Goal: Information Seeking & Learning: Learn about a topic

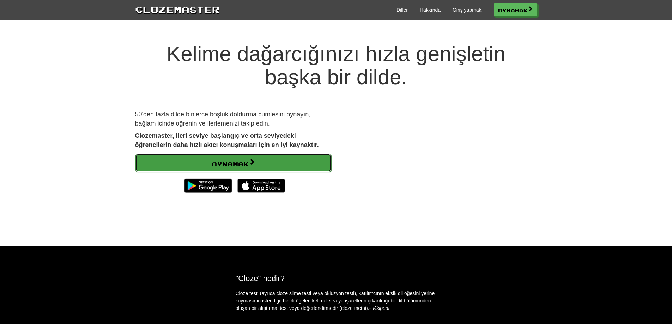
click at [253, 160] on span at bounding box center [252, 161] width 6 height 6
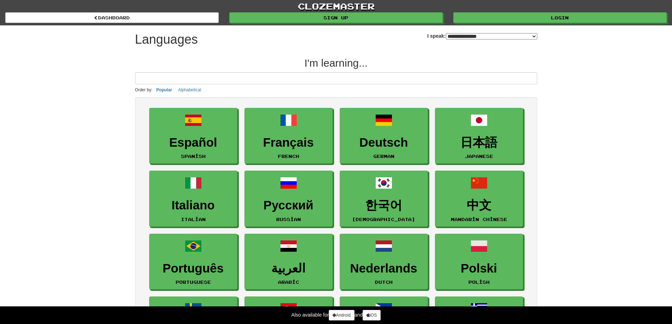
select select "*******"
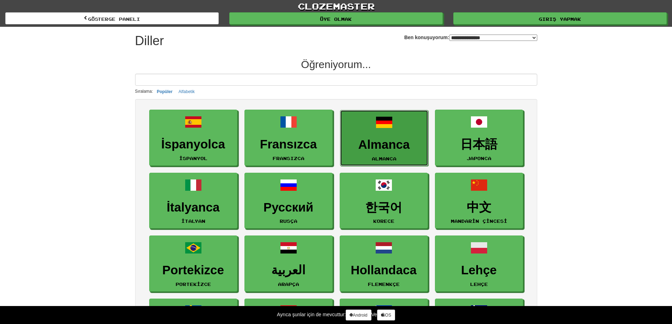
click at [378, 141] on font "Almanca" at bounding box center [383, 145] width 51 height 14
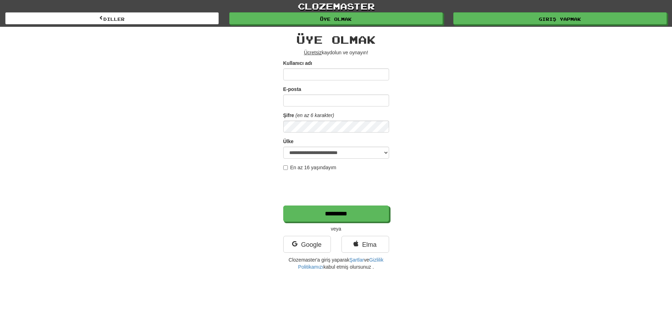
click at [305, 74] on input "Kullanıcı adı" at bounding box center [336, 74] width 106 height 12
type input "*"
type input "*****"
type input "**********"
click at [348, 152] on select "**********" at bounding box center [336, 153] width 106 height 12
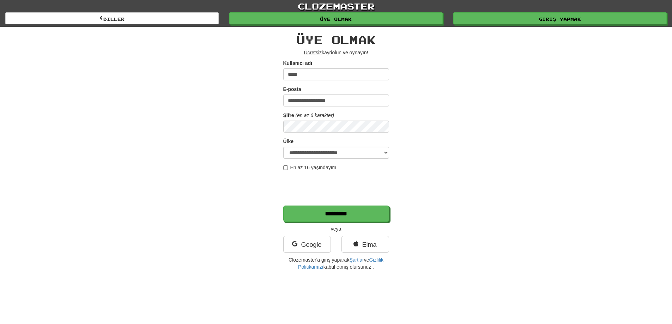
click at [240, 122] on div "**********" at bounding box center [336, 150] width 413 height 247
click at [309, 153] on select "**********" at bounding box center [336, 153] width 106 height 12
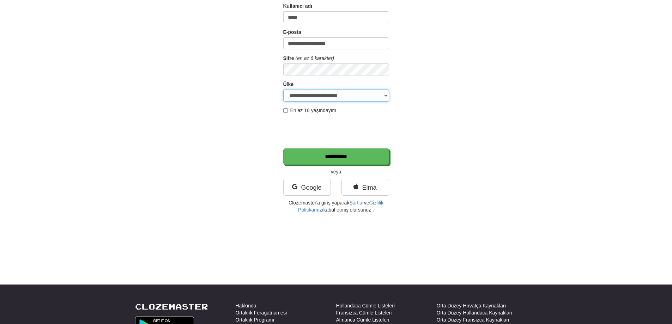
scroll to position [71, 0]
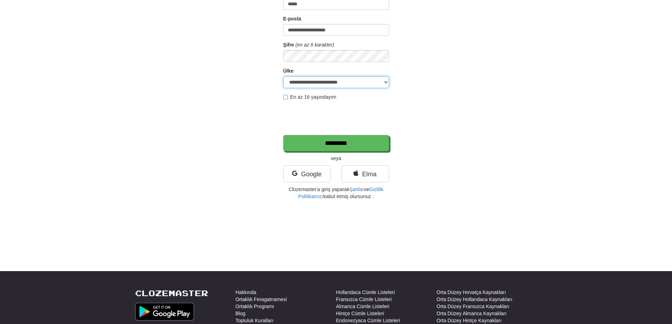
click at [316, 83] on select "**********" at bounding box center [336, 82] width 106 height 12
select select "**"
click at [283, 76] on select "**********" at bounding box center [336, 82] width 106 height 12
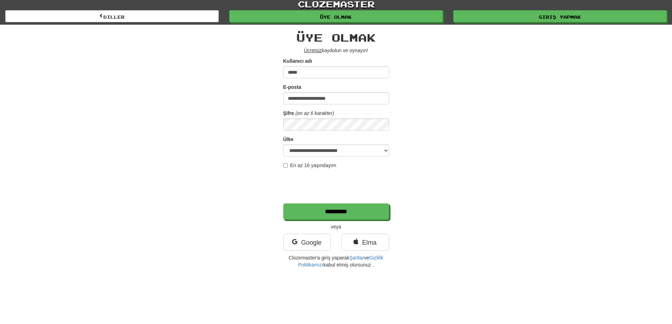
scroll to position [0, 0]
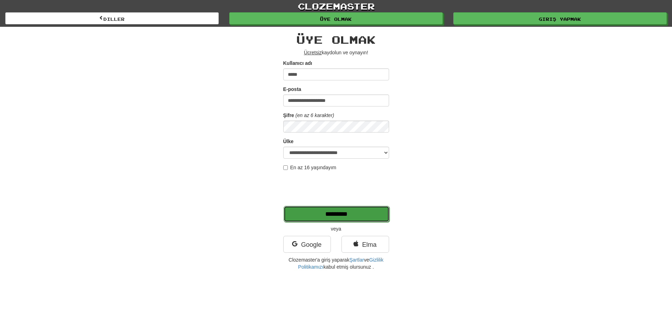
click at [316, 214] on input "*********" at bounding box center [337, 214] width 106 height 16
type input "*******"
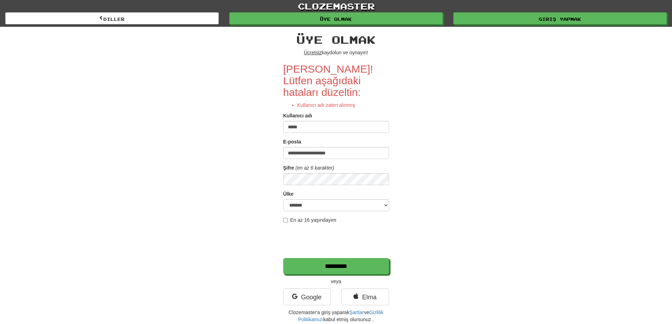
click at [309, 123] on input "*****" at bounding box center [336, 127] width 106 height 12
type input "**********"
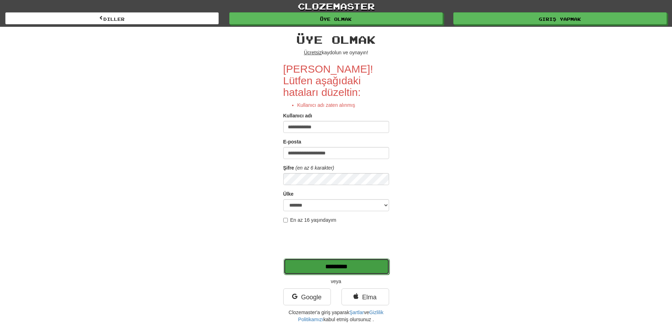
click at [333, 267] on input "*********" at bounding box center [337, 266] width 106 height 16
type input "*******"
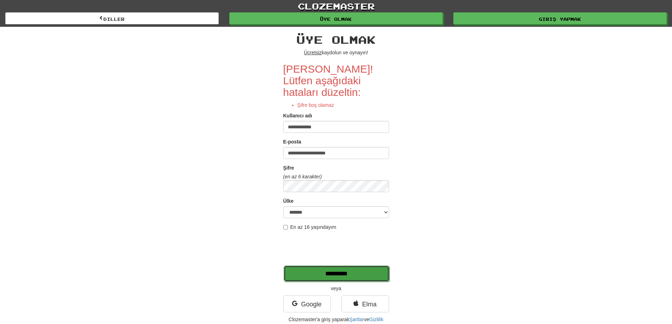
click at [320, 272] on input "*********" at bounding box center [337, 274] width 106 height 16
type input "*******"
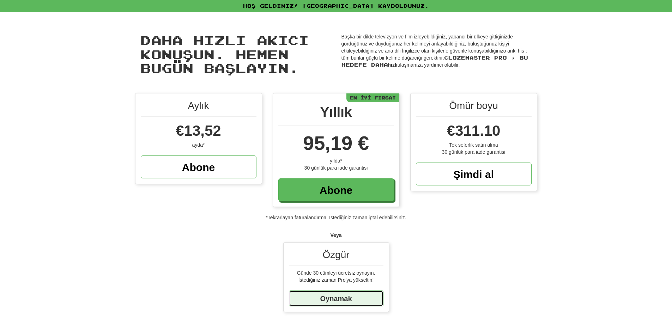
click at [345, 301] on font "Oynamak" at bounding box center [336, 299] width 32 height 8
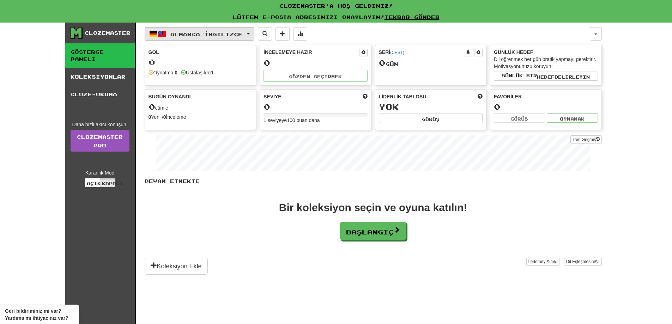
click at [252, 36] on button "Almanca / İngilizce" at bounding box center [200, 33] width 110 height 13
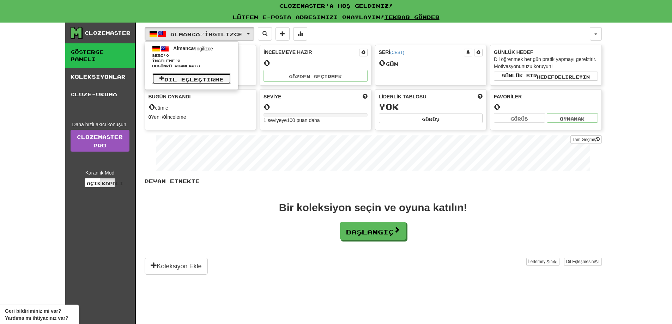
click at [195, 81] on font "Dil Eşleştirme" at bounding box center [193, 79] width 59 height 6
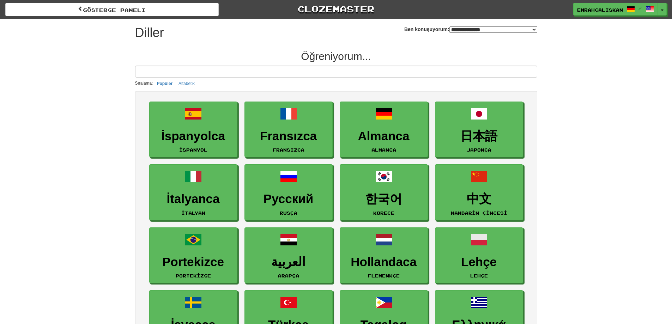
click at [470, 29] on select "**********" at bounding box center [493, 29] width 88 height 6
select select "******"
click at [449, 26] on select "**********" at bounding box center [493, 29] width 88 height 6
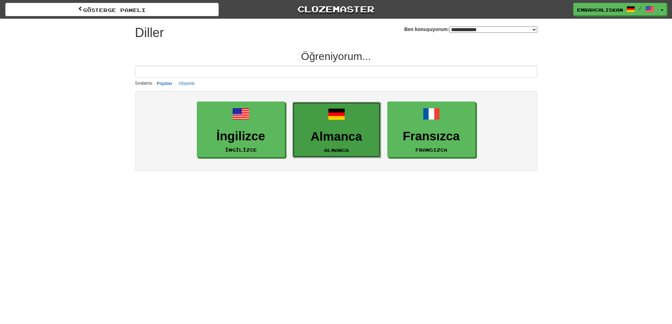
click at [338, 140] on font "Almanca" at bounding box center [336, 136] width 51 height 14
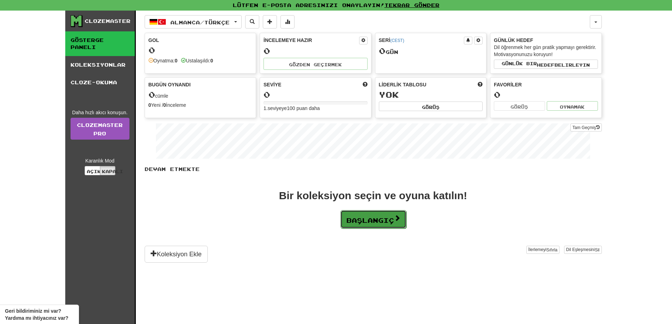
click at [378, 219] on font "Başlangıç" at bounding box center [370, 221] width 48 height 8
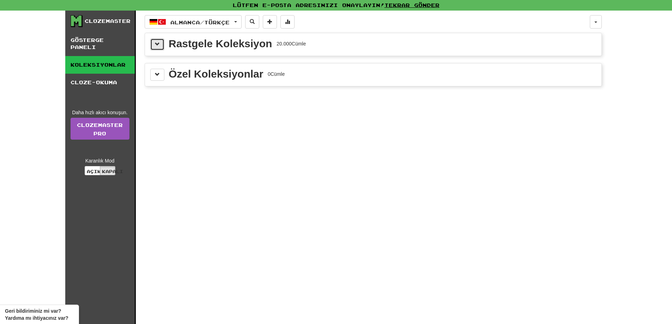
click at [157, 44] on span at bounding box center [157, 44] width 5 height 5
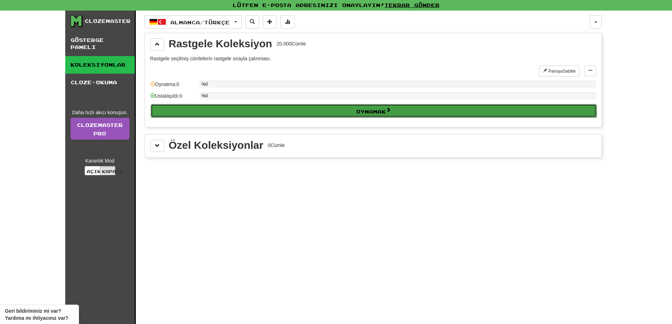
click at [359, 111] on font "Oynamak" at bounding box center [371, 111] width 30 height 6
select select "**"
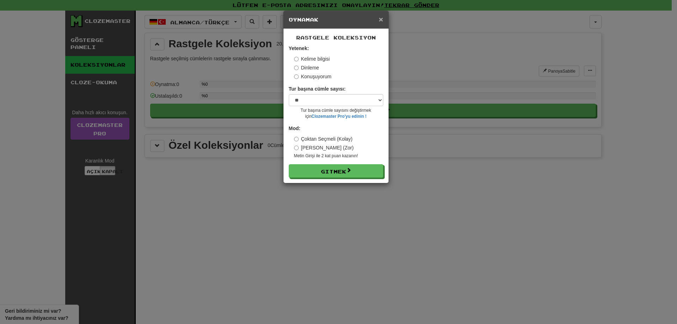
click at [379, 18] on font "×" at bounding box center [381, 19] width 4 height 8
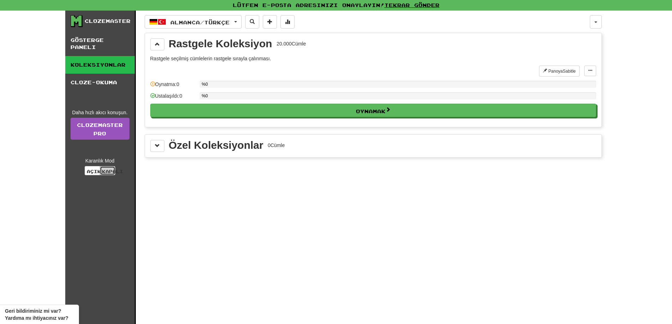
click at [108, 173] on font "Kapalı" at bounding box center [112, 171] width 21 height 5
click at [92, 172] on font "Açık" at bounding box center [94, 171] width 14 height 5
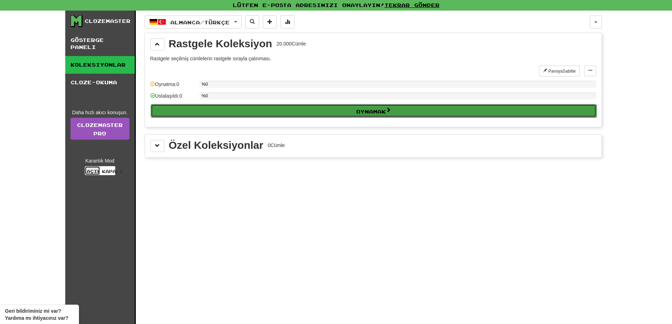
click at [336, 110] on button "Oynamak" at bounding box center [374, 110] width 446 height 13
select select "**"
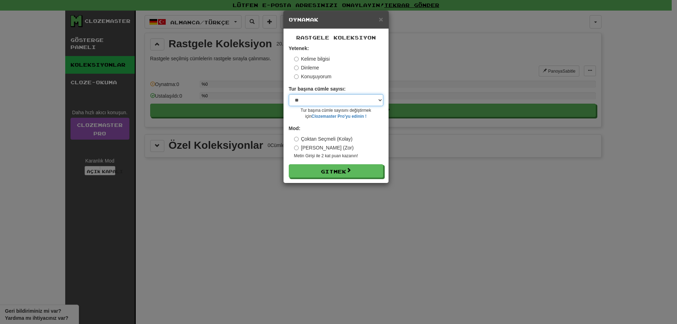
click at [329, 100] on select "* ** ** ** ** ** *** ******" at bounding box center [336, 100] width 95 height 12
click at [313, 100] on select "* ** ** ** ** ** *** ******" at bounding box center [336, 100] width 95 height 12
click at [313, 69] on font "Dinleme" at bounding box center [310, 68] width 18 height 6
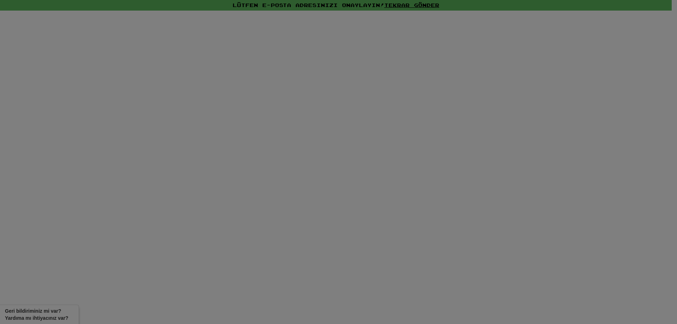
click at [368, 113] on div at bounding box center [338, 162] width 677 height 324
click at [391, 77] on div at bounding box center [338, 162] width 677 height 324
click at [392, 77] on div at bounding box center [338, 162] width 677 height 324
click at [373, 11] on div at bounding box center [338, 162] width 677 height 324
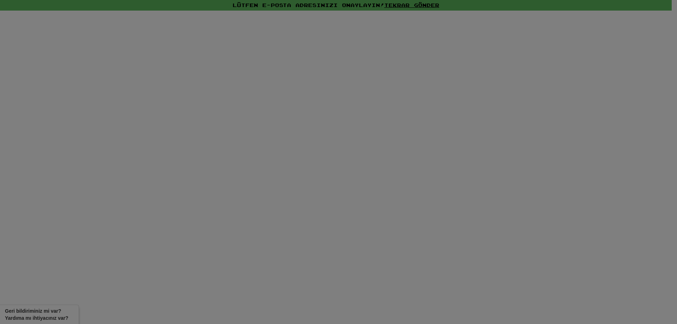
click at [271, 236] on div at bounding box center [338, 162] width 677 height 324
drag, startPoint x: 271, startPoint y: 236, endPoint x: 265, endPoint y: 233, distance: 6.6
click at [270, 236] on div at bounding box center [338, 162] width 677 height 324
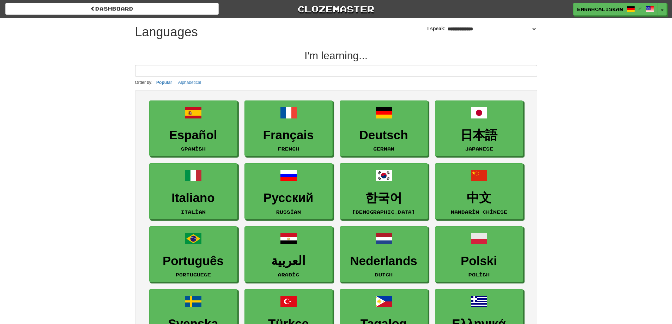
select select "******"
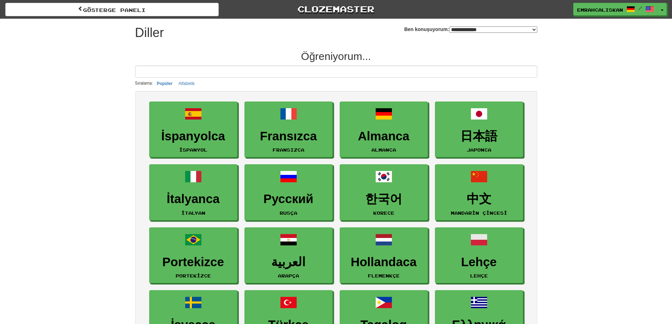
click at [449, 32] on select "**********" at bounding box center [493, 29] width 88 height 6
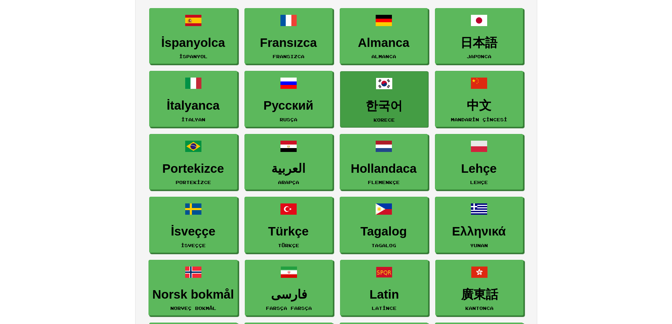
scroll to position [176, 0]
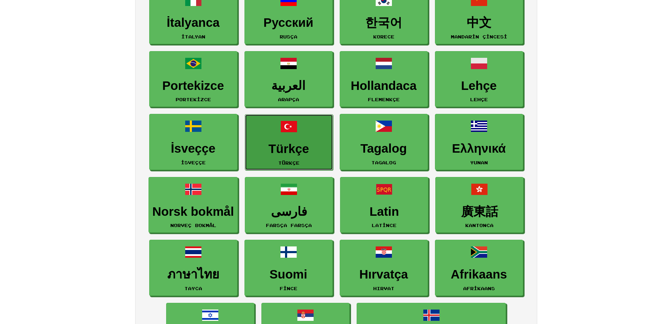
click at [296, 146] on font "Türkçe" at bounding box center [288, 149] width 41 height 14
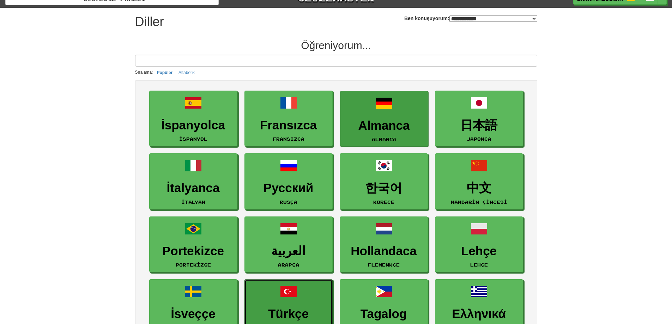
scroll to position [0, 0]
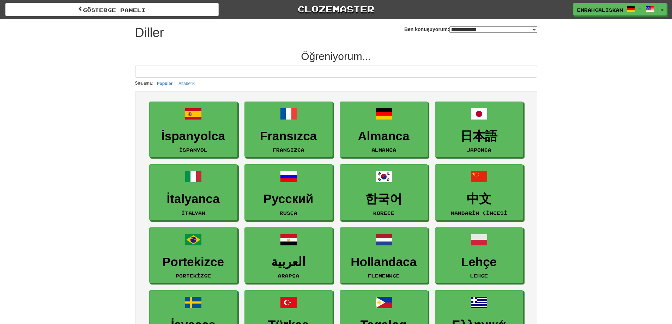
click at [449, 31] on select "**********" at bounding box center [493, 29] width 88 height 6
click at [449, 26] on select "**********" at bounding box center [493, 29] width 88 height 6
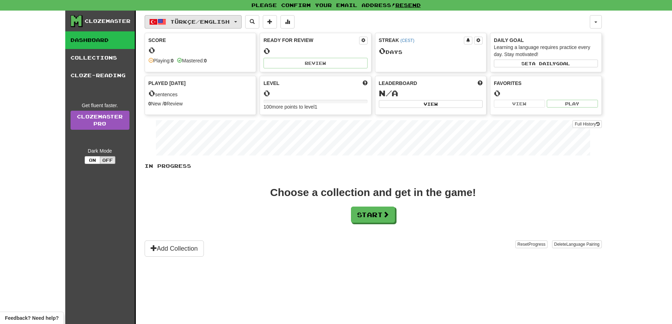
click at [230, 23] on span "Türkçe / English" at bounding box center [199, 22] width 59 height 6
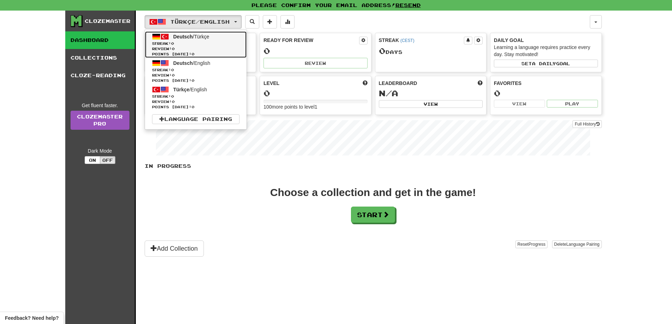
click at [205, 44] on span "Streak: 0" at bounding box center [195, 43] width 87 height 5
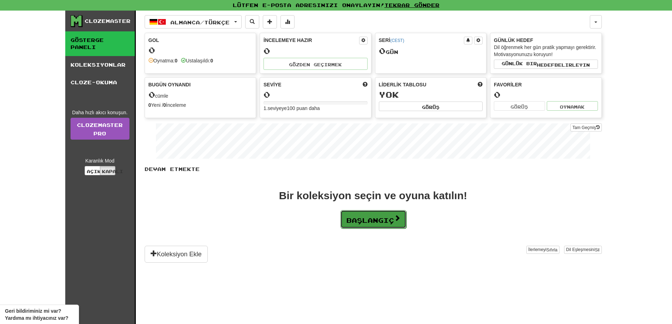
click at [388, 221] on font "Başlangıç" at bounding box center [370, 221] width 48 height 8
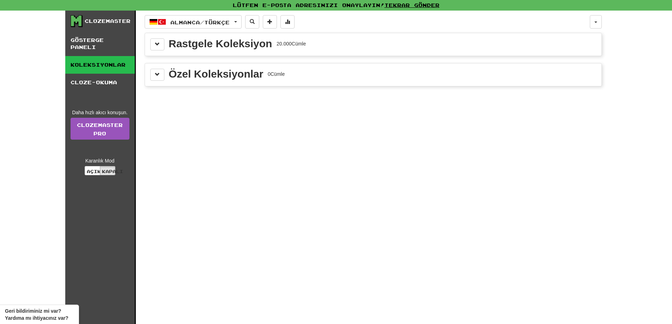
click at [222, 44] on font "Rastgele Koleksiyon" at bounding box center [220, 44] width 103 height 12
click at [158, 44] on span at bounding box center [157, 44] width 5 height 5
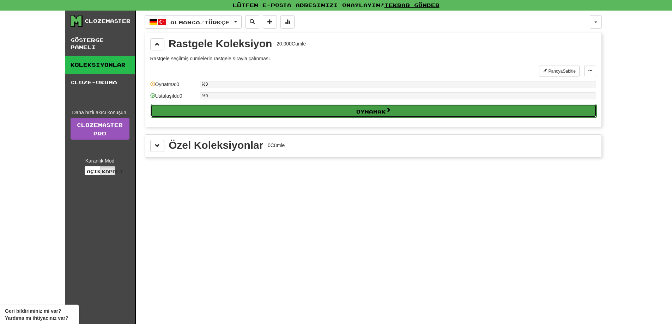
click at [359, 117] on button "Oynamak" at bounding box center [374, 110] width 446 height 13
select select "**"
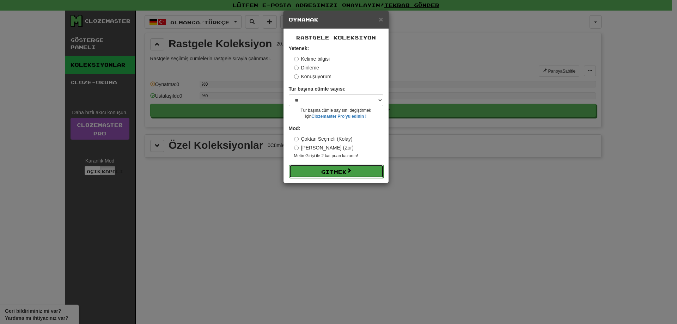
click at [344, 171] on font "Gitmek" at bounding box center [333, 172] width 25 height 6
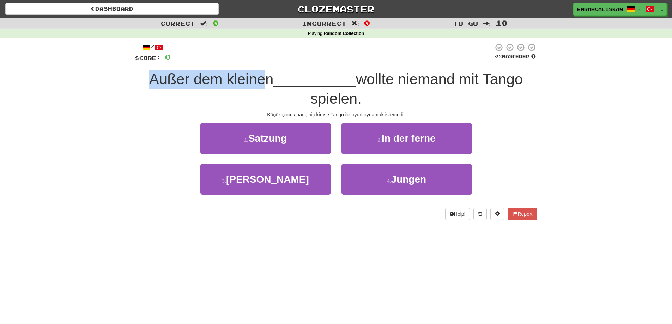
drag, startPoint x: 142, startPoint y: 81, endPoint x: 264, endPoint y: 78, distance: 122.1
click at [264, 78] on div "Außer dem kleinen __________ wollte niemand mit Tango spielen." at bounding box center [336, 89] width 402 height 38
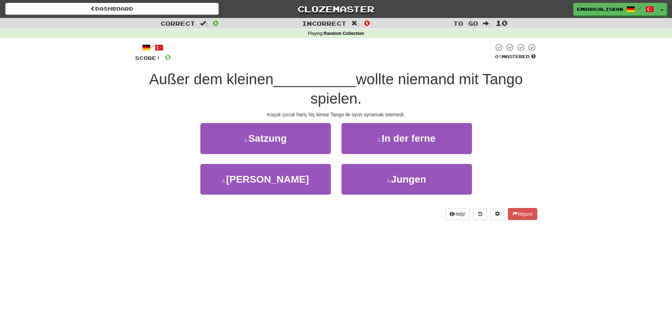
click at [157, 125] on div "1 . Satzung 2 . In der ferne" at bounding box center [335, 143] width 423 height 41
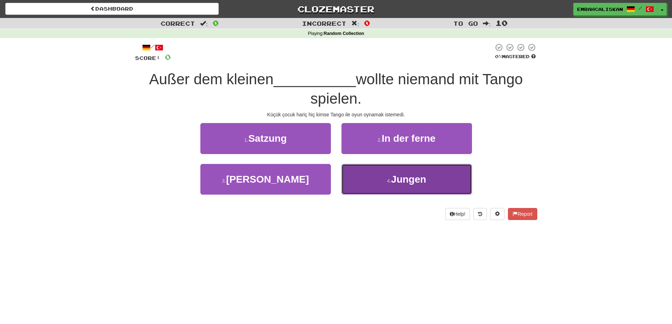
click at [398, 180] on span "Jungen" at bounding box center [408, 179] width 35 height 11
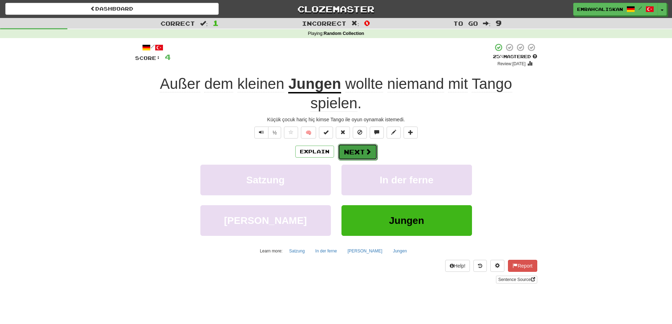
click at [365, 152] on span at bounding box center [368, 151] width 6 height 6
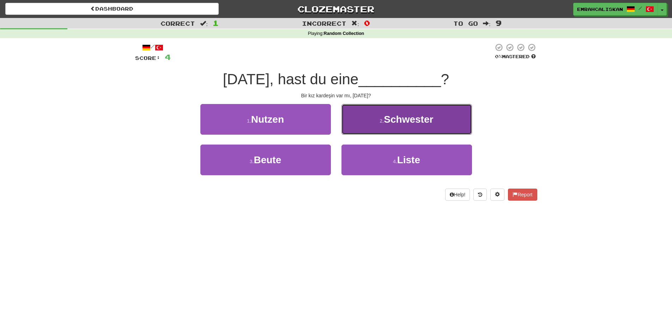
click at [414, 121] on span "Schwester" at bounding box center [408, 119] width 49 height 11
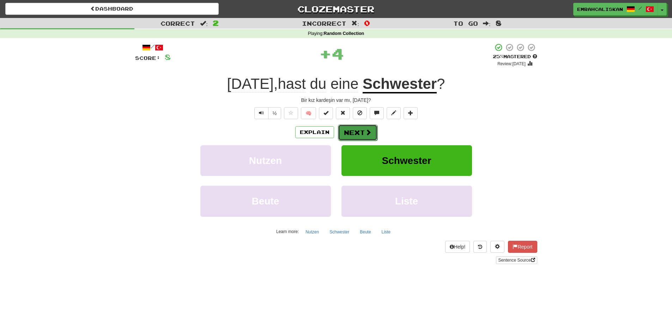
click at [368, 133] on span at bounding box center [368, 132] width 6 height 6
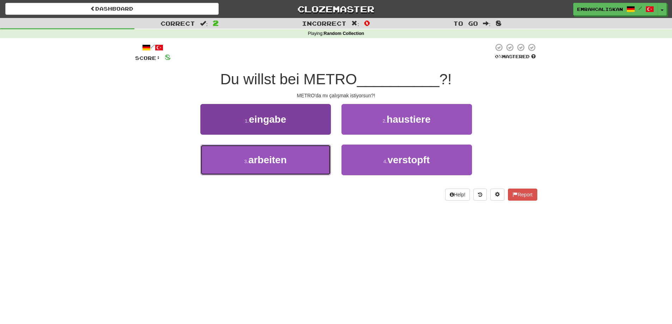
click at [286, 162] on span "arbeiten" at bounding box center [267, 159] width 38 height 11
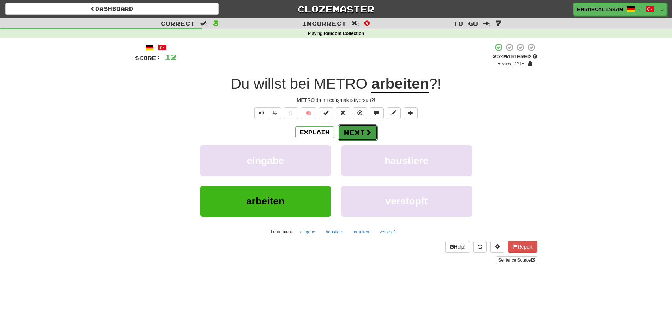
click at [357, 132] on button "Next" at bounding box center [357, 132] width 39 height 16
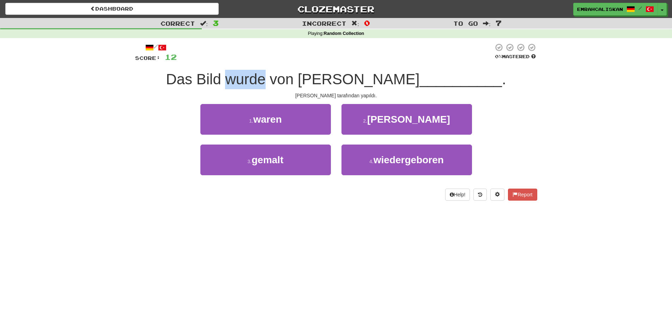
drag, startPoint x: 257, startPoint y: 79, endPoint x: 295, endPoint y: 80, distance: 38.1
click at [295, 80] on span "Das Bild wurde von Picasso" at bounding box center [293, 79] width 254 height 17
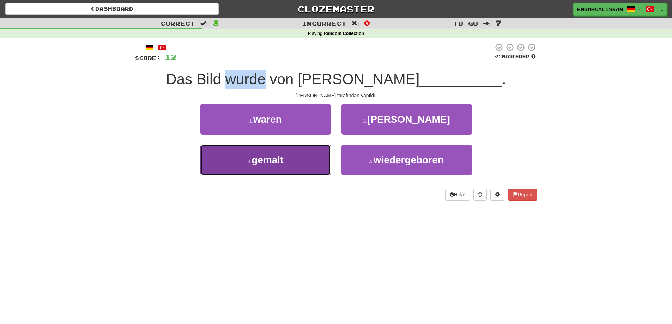
click at [290, 157] on button "3 . gemalt" at bounding box center [265, 160] width 130 height 31
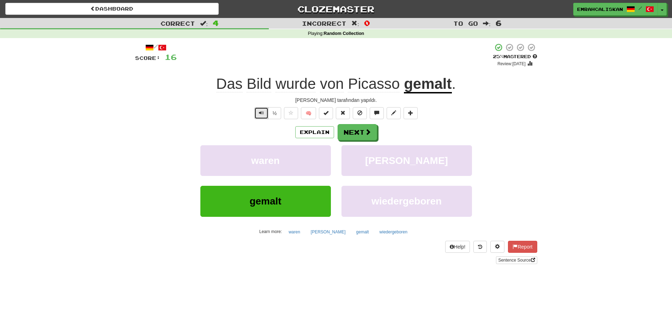
click at [262, 113] on span "Text-to-speech controls" at bounding box center [261, 112] width 5 height 5
click at [358, 136] on button "Next" at bounding box center [357, 132] width 39 height 16
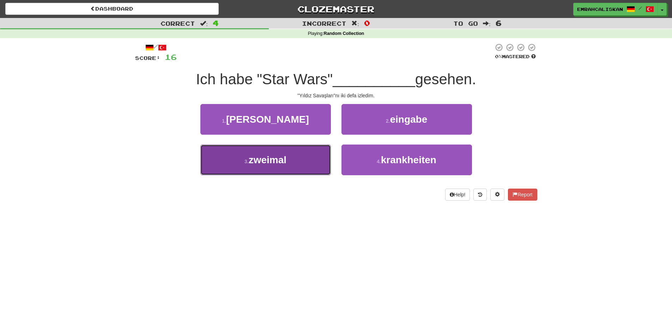
click at [274, 163] on span "zweimal" at bounding box center [268, 159] width 38 height 11
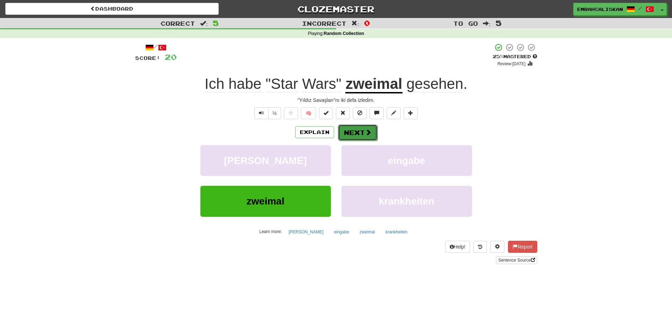
click at [359, 134] on button "Next" at bounding box center [357, 132] width 39 height 16
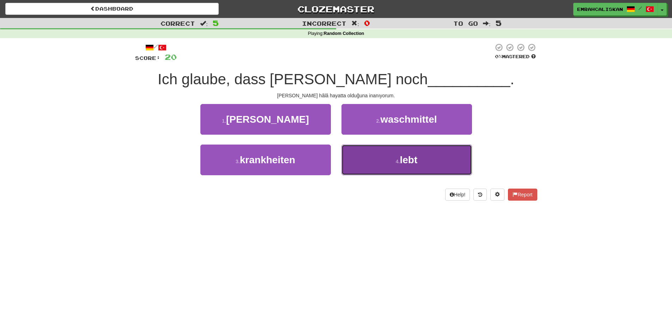
click at [405, 166] on button "4 . lebt" at bounding box center [406, 160] width 130 height 31
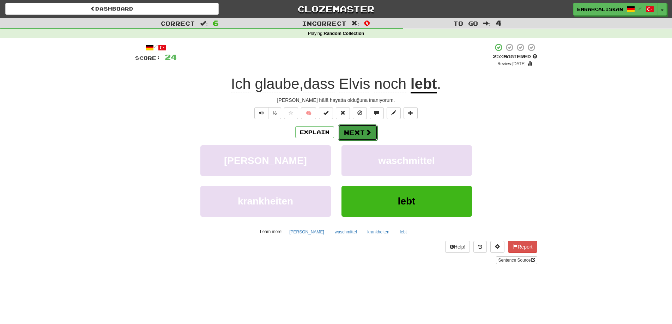
click at [360, 133] on button "Next" at bounding box center [357, 132] width 39 height 16
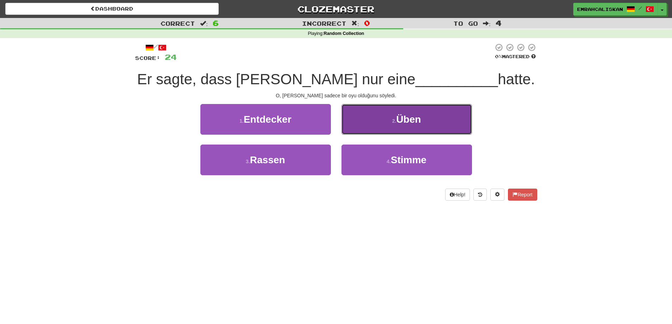
click at [408, 125] on button "2 . Üben" at bounding box center [406, 119] width 130 height 31
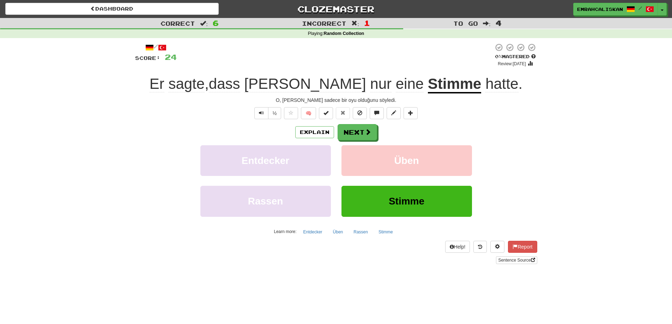
click at [428, 85] on u "Stimme" at bounding box center [455, 84] width 54 height 18
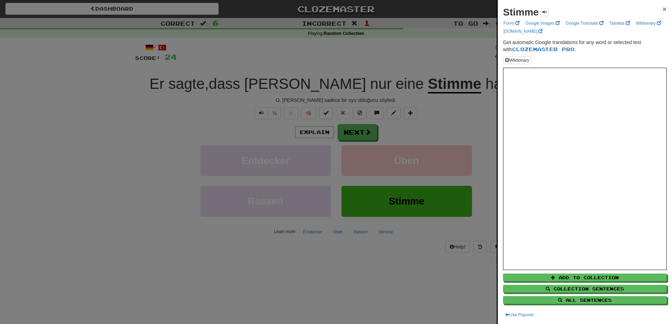
click at [662, 9] on span "×" at bounding box center [664, 9] width 4 height 8
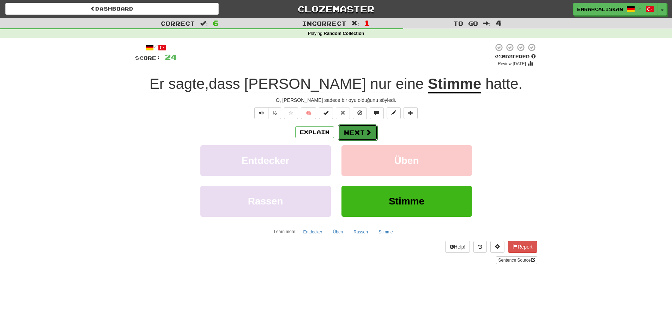
click at [373, 132] on button "Next" at bounding box center [357, 132] width 39 height 16
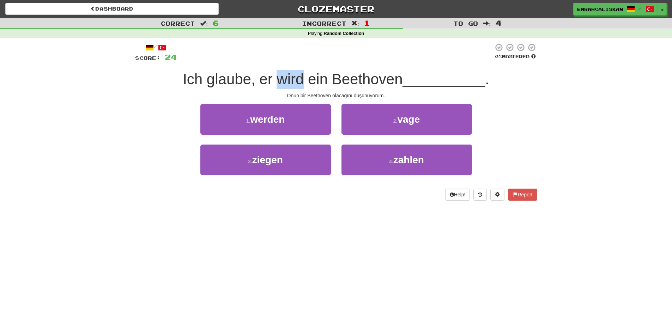
drag, startPoint x: 300, startPoint y: 78, endPoint x: 278, endPoint y: 78, distance: 21.9
click at [278, 78] on span "Ich glaube, er wird ein Beethoven" at bounding box center [293, 79] width 220 height 17
drag, startPoint x: 258, startPoint y: 80, endPoint x: 308, endPoint y: 73, distance: 51.0
click at [308, 73] on span "Ich glaube, er wird ein Beethoven" at bounding box center [293, 79] width 220 height 17
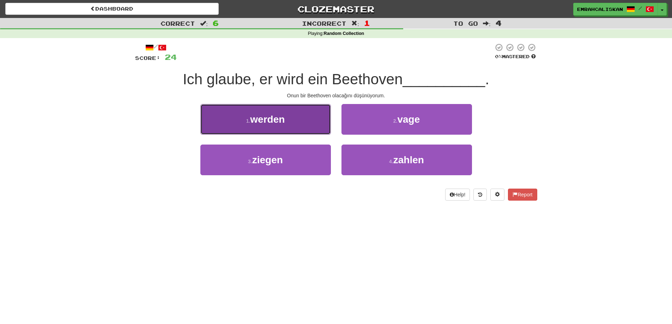
click at [280, 121] on span "werden" at bounding box center [267, 119] width 35 height 11
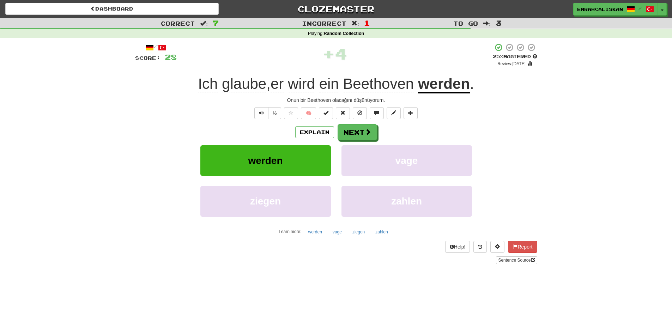
click at [445, 88] on u "werden" at bounding box center [444, 84] width 52 height 18
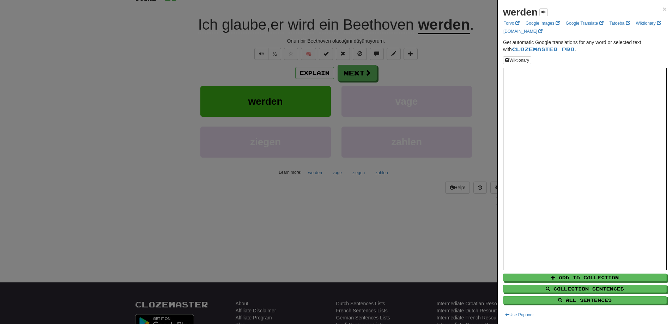
scroll to position [71, 0]
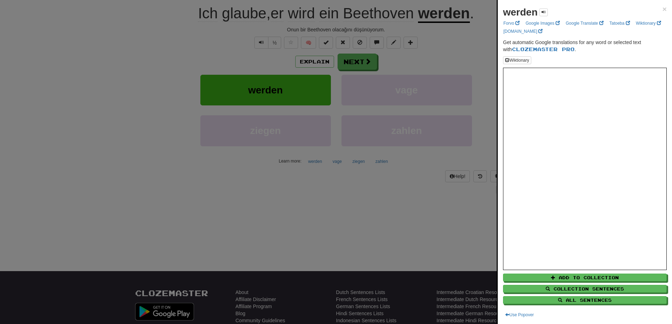
click at [285, 209] on div at bounding box center [336, 162] width 672 height 324
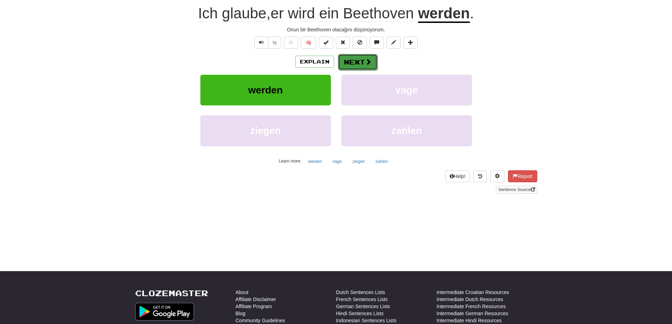
click at [358, 62] on button "Next" at bounding box center [357, 62] width 39 height 16
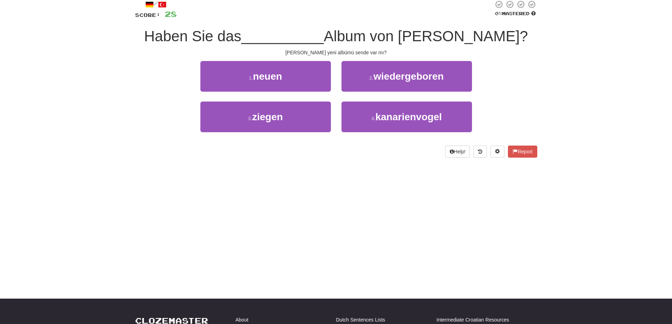
scroll to position [31, 0]
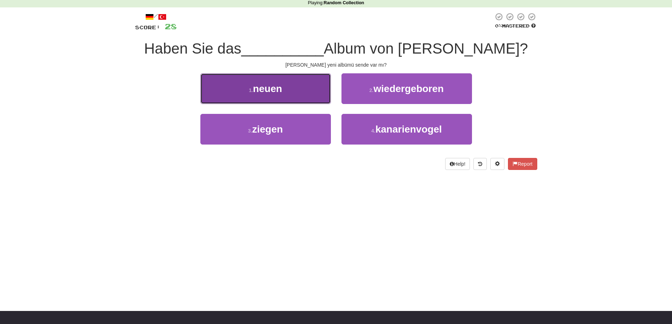
click at [280, 91] on span "neuen" at bounding box center [267, 88] width 29 height 11
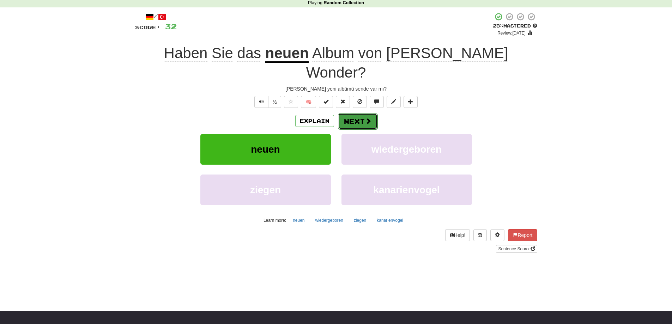
click at [356, 113] on button "Next" at bounding box center [357, 121] width 39 height 16
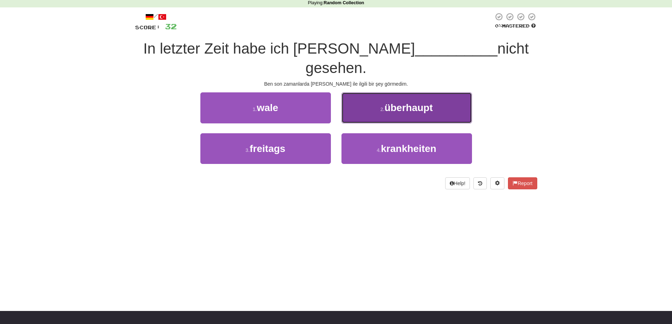
click at [404, 102] on span "überhaupt" at bounding box center [408, 107] width 48 height 11
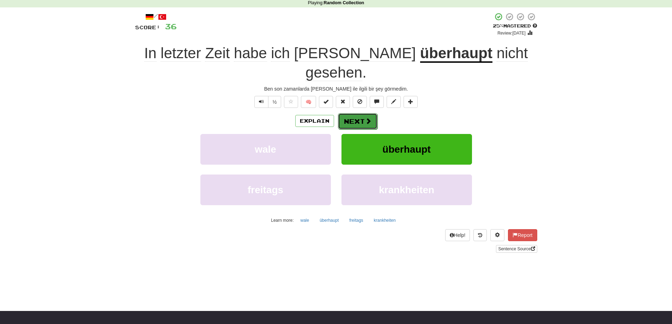
click at [363, 113] on button "Next" at bounding box center [357, 121] width 39 height 16
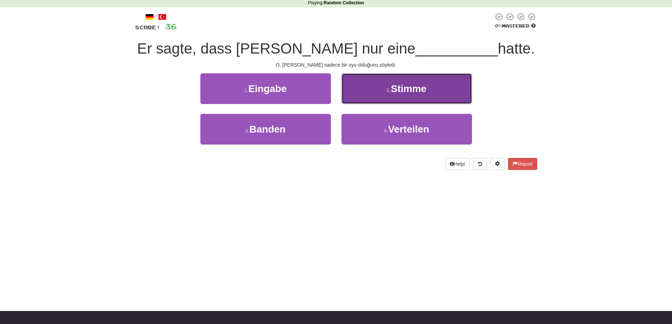
click at [406, 90] on span "Stimme" at bounding box center [409, 88] width 36 height 11
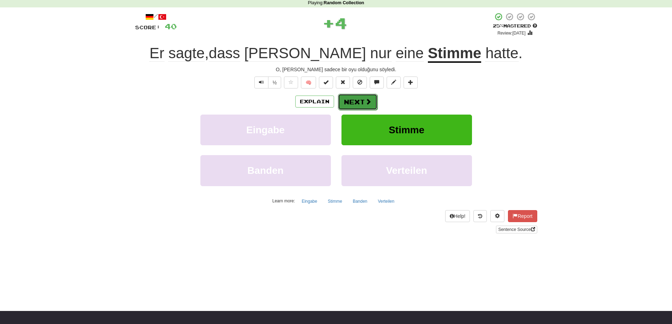
click at [364, 95] on button "Next" at bounding box center [357, 102] width 39 height 16
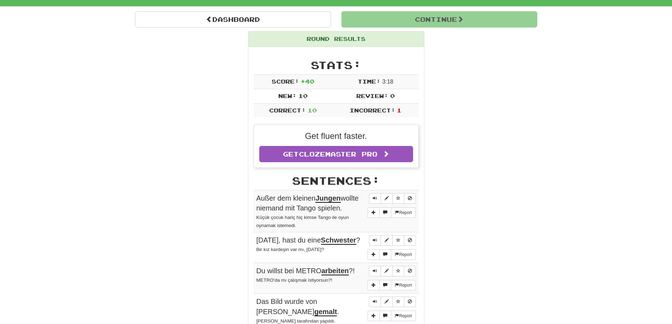
scroll to position [0, 0]
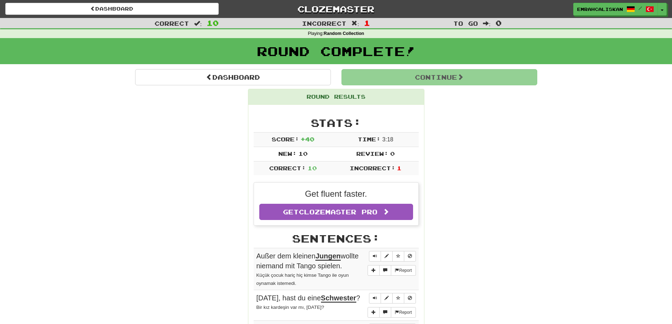
click at [364, 48] on h1 "Round Complete!" at bounding box center [335, 51] width 667 height 14
click at [321, 49] on h1 "Round Complete!" at bounding box center [335, 51] width 667 height 14
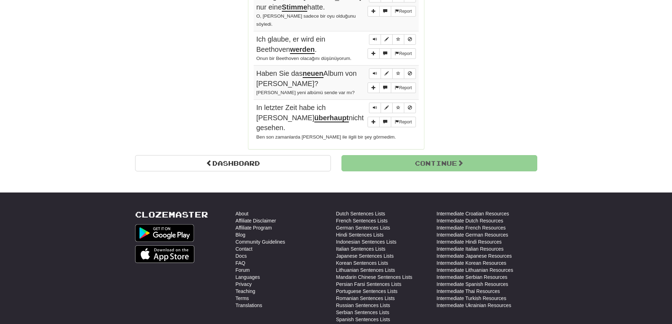
scroll to position [412, 0]
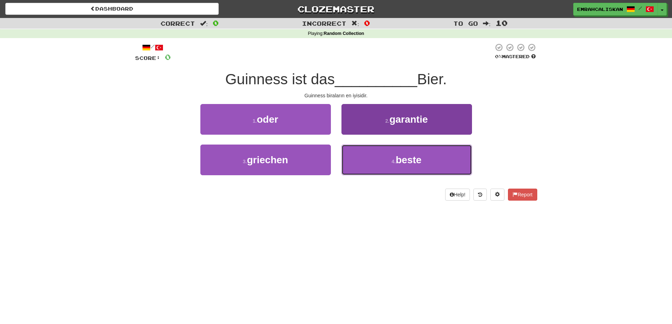
drag, startPoint x: 398, startPoint y: 162, endPoint x: 394, endPoint y: 166, distance: 5.5
click at [398, 163] on span "beste" at bounding box center [409, 159] width 26 height 11
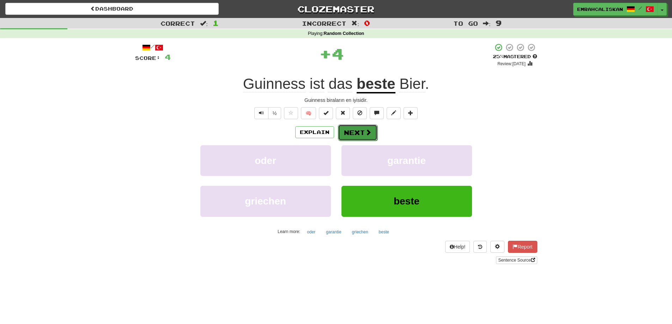
click at [365, 134] on span at bounding box center [368, 132] width 6 height 6
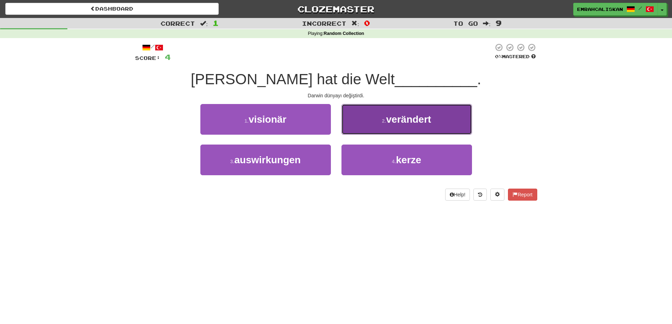
click at [395, 121] on span "verändert" at bounding box center [408, 119] width 45 height 11
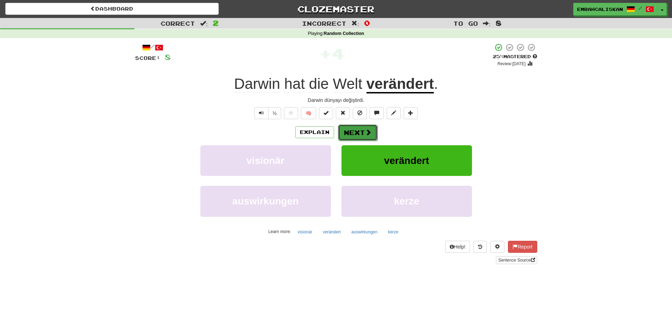
click at [363, 130] on button "Next" at bounding box center [357, 132] width 39 height 16
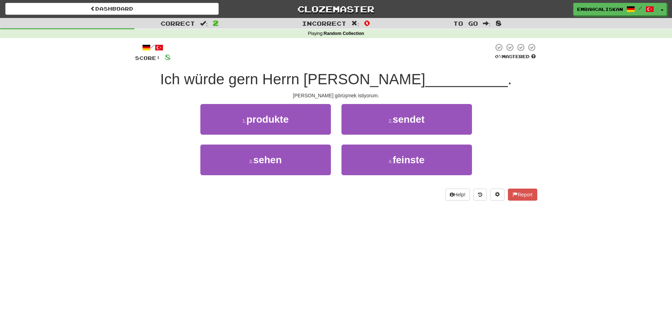
click at [291, 80] on span "Ich würde gern Herrn [PERSON_NAME]" at bounding box center [292, 79] width 265 height 17
drag, startPoint x: 292, startPoint y: 80, endPoint x: 234, endPoint y: 85, distance: 57.6
click at [234, 85] on span "Ich würde gern Herrn [PERSON_NAME]" at bounding box center [292, 79] width 265 height 17
click at [231, 84] on span "Ich würde gern Herrn [PERSON_NAME]" at bounding box center [292, 79] width 265 height 17
click at [221, 84] on span "Ich würde gern Herrn [PERSON_NAME]" at bounding box center [292, 79] width 265 height 17
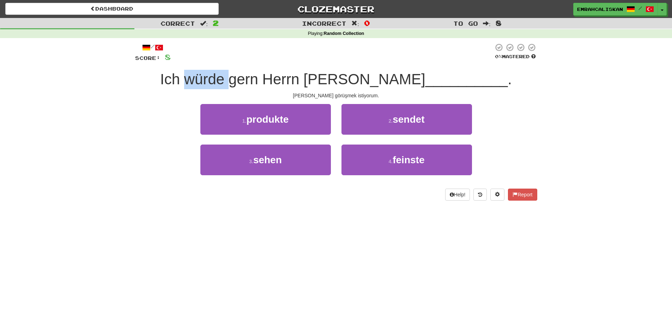
click at [223, 84] on span "Ich würde gern Herrn [PERSON_NAME]" at bounding box center [292, 79] width 265 height 17
click at [228, 83] on span "Ich würde gern Herrn [PERSON_NAME]" at bounding box center [292, 79] width 265 height 17
click at [253, 83] on span "Ich würde gern Herrn [PERSON_NAME]" at bounding box center [292, 79] width 265 height 17
drag, startPoint x: 285, startPoint y: 83, endPoint x: 278, endPoint y: 85, distance: 7.5
click at [285, 82] on span "Ich würde gern Herrn [PERSON_NAME]" at bounding box center [292, 79] width 265 height 17
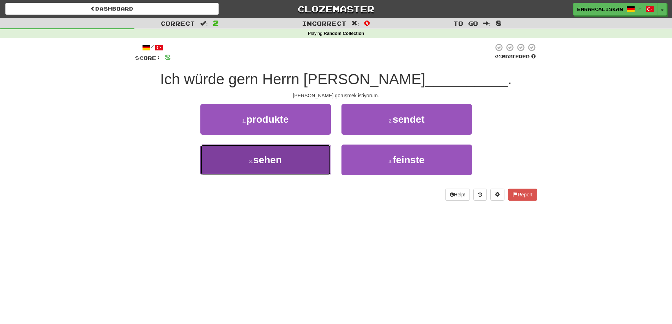
click at [290, 154] on button "3 . sehen" at bounding box center [265, 160] width 130 height 31
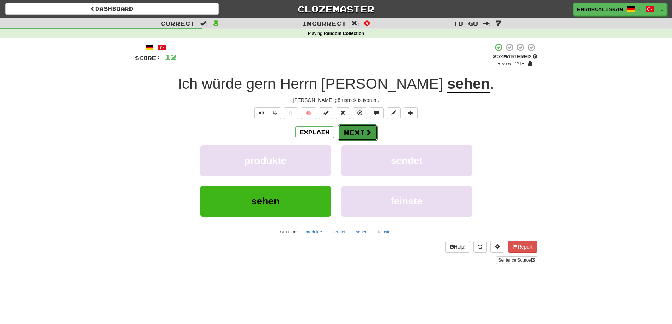
click at [363, 135] on button "Next" at bounding box center [357, 132] width 39 height 16
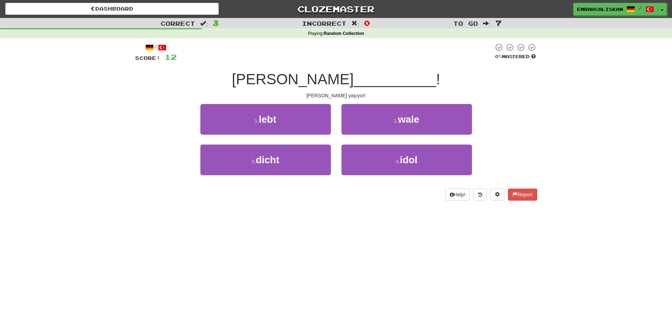
drag, startPoint x: 248, startPoint y: 76, endPoint x: 335, endPoint y: 76, distance: 87.5
click at [335, 76] on span "Elvis Presley" at bounding box center [293, 79] width 122 height 17
drag, startPoint x: 327, startPoint y: 76, endPoint x: 322, endPoint y: 76, distance: 5.3
click at [326, 76] on span "Elvis Presley" at bounding box center [293, 79] width 122 height 17
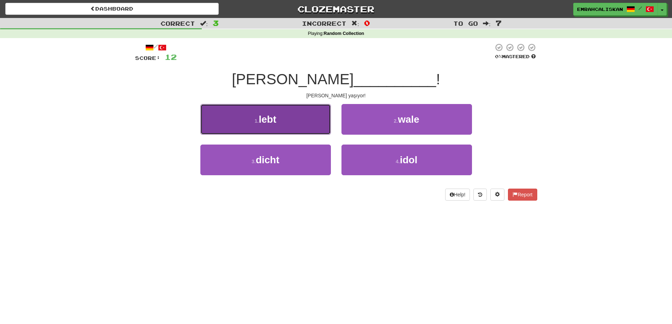
click at [300, 112] on button "1 . lebt" at bounding box center [265, 119] width 130 height 31
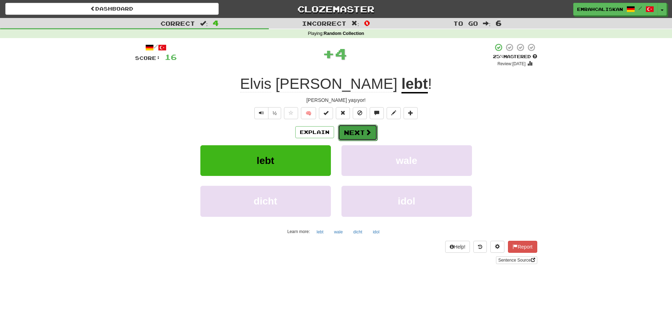
click at [359, 134] on button "Next" at bounding box center [357, 132] width 39 height 16
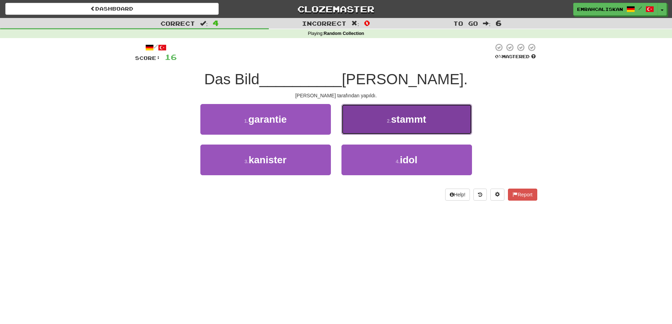
click at [409, 123] on span "stammt" at bounding box center [408, 119] width 35 height 11
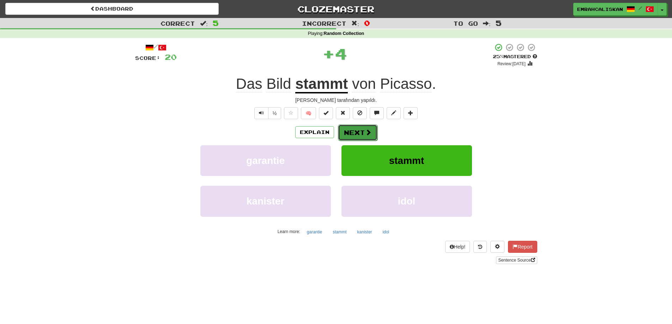
click at [365, 130] on span at bounding box center [368, 132] width 6 height 6
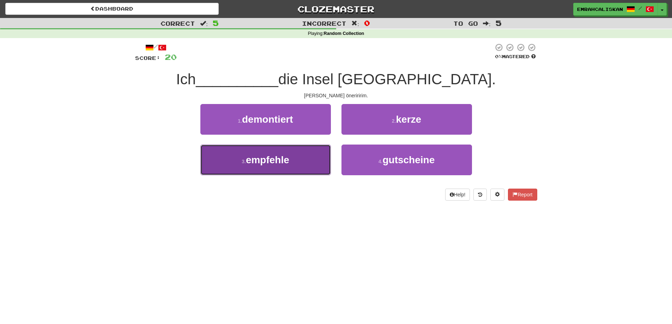
click at [287, 163] on span "empfehle" at bounding box center [267, 159] width 43 height 11
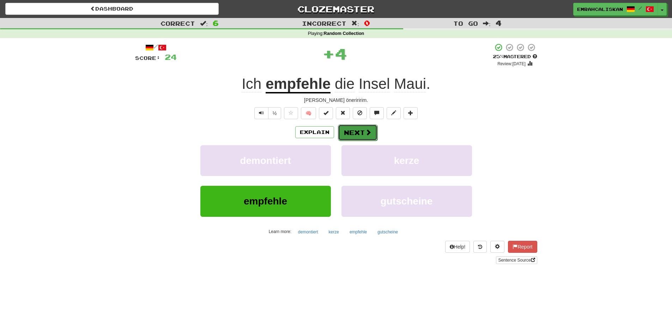
click at [368, 132] on span at bounding box center [368, 132] width 6 height 6
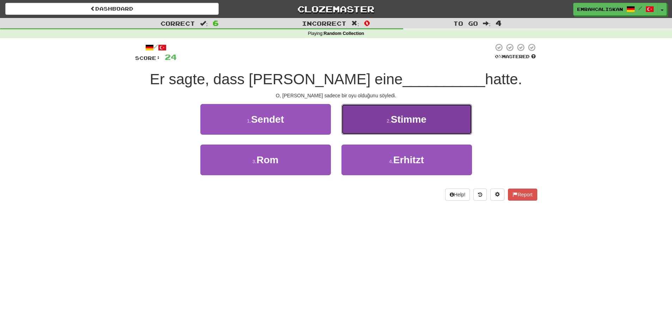
click at [366, 123] on button "2 . Stimme" at bounding box center [406, 119] width 130 height 31
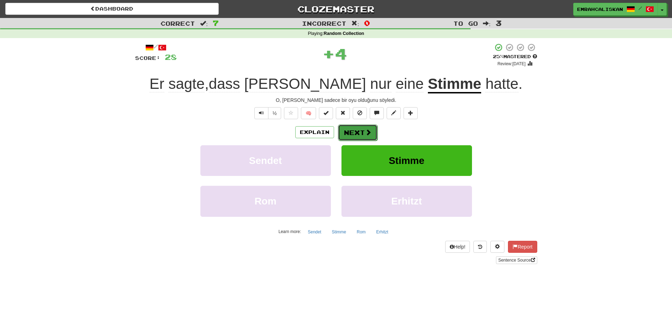
click at [354, 132] on button "Next" at bounding box center [357, 132] width 39 height 16
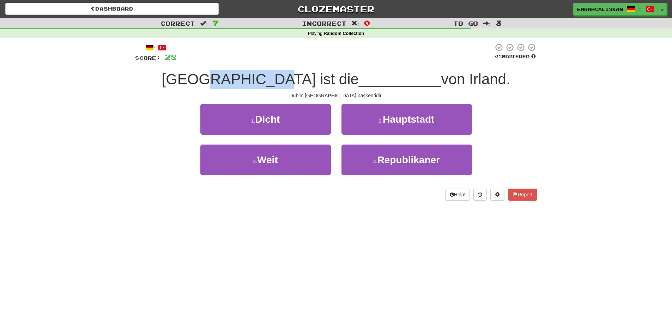
drag, startPoint x: 251, startPoint y: 83, endPoint x: 296, endPoint y: 81, distance: 44.5
click at [296, 81] on span "Dublin ist die" at bounding box center [260, 79] width 197 height 17
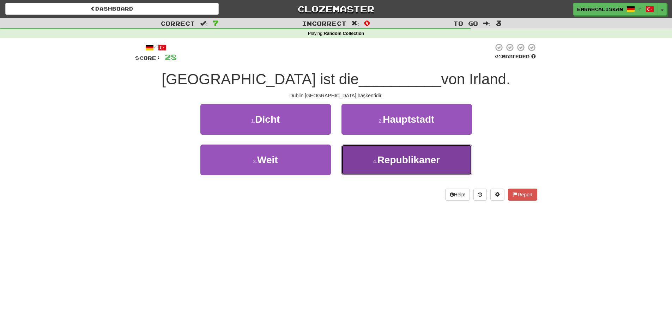
click at [412, 166] on button "4 . Republikaner" at bounding box center [406, 160] width 130 height 31
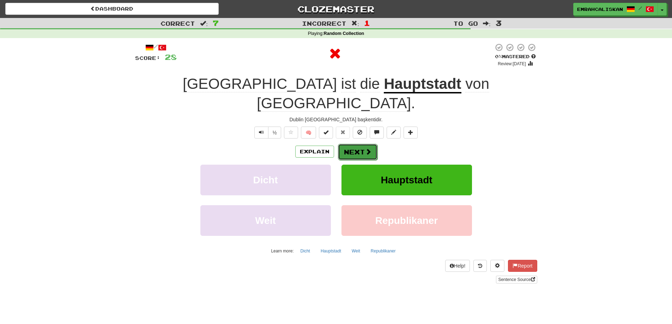
click at [371, 144] on button "Next" at bounding box center [357, 152] width 39 height 16
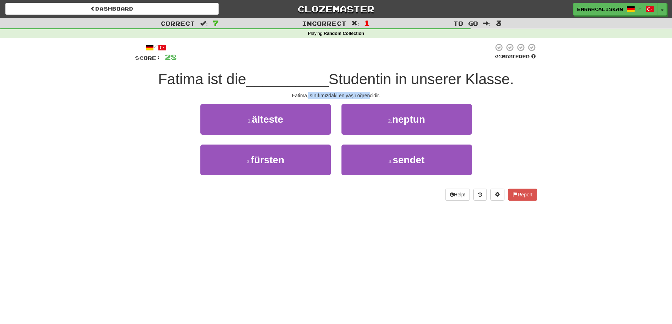
drag, startPoint x: 308, startPoint y: 95, endPoint x: 371, endPoint y: 93, distance: 62.8
click at [371, 93] on div "Fatima, sınıfımızdaki en yaşlı öğrencidir." at bounding box center [336, 95] width 402 height 7
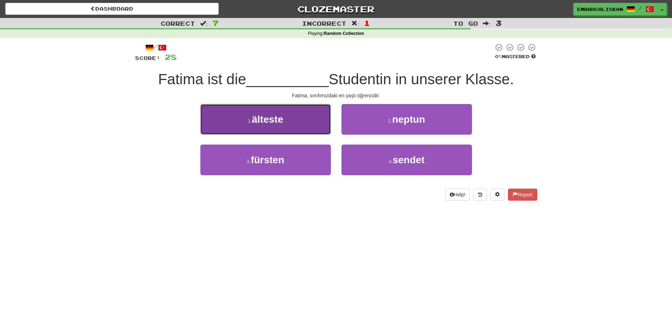
click at [288, 112] on button "1 . älteste" at bounding box center [265, 119] width 130 height 31
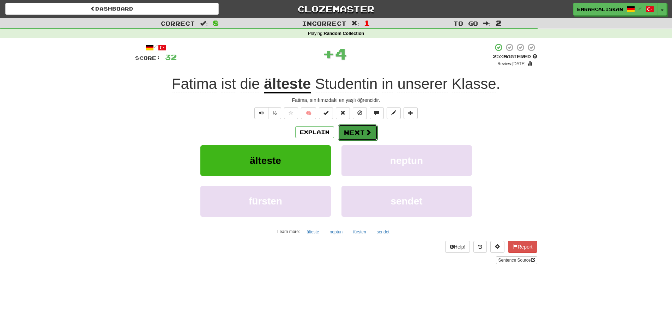
click at [372, 135] on button "Next" at bounding box center [357, 132] width 39 height 16
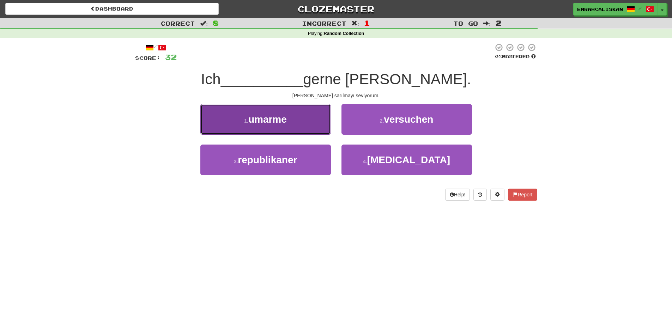
click at [286, 120] on span "umarme" at bounding box center [267, 119] width 38 height 11
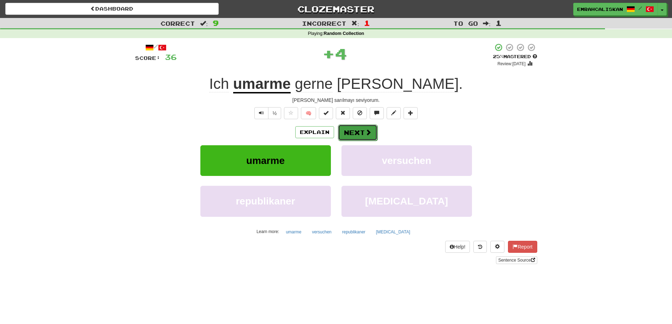
click at [366, 132] on span at bounding box center [368, 132] width 6 height 6
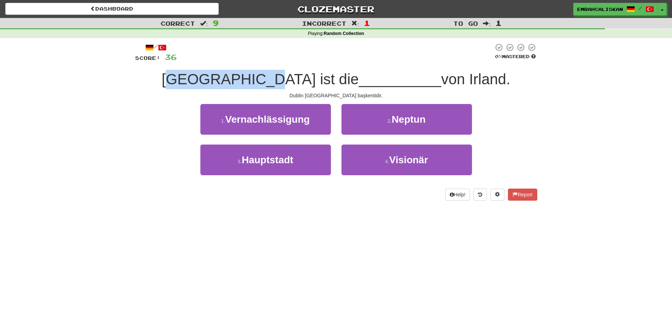
drag, startPoint x: 224, startPoint y: 76, endPoint x: 290, endPoint y: 80, distance: 65.7
click at [290, 80] on span "Dublin ist die" at bounding box center [260, 79] width 197 height 17
drag, startPoint x: 239, startPoint y: 78, endPoint x: 306, endPoint y: 76, distance: 67.0
click at [306, 76] on div "Dublin ist die __________ von Irland." at bounding box center [336, 79] width 402 height 19
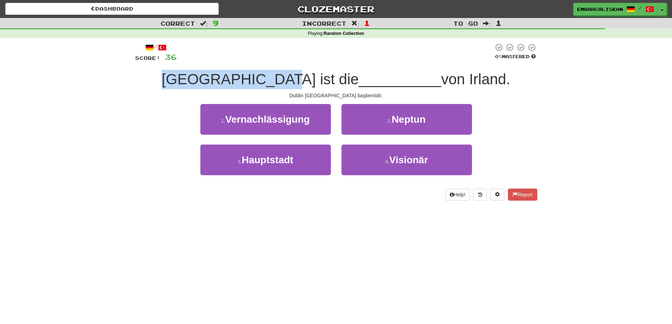
drag, startPoint x: 290, startPoint y: 80, endPoint x: 274, endPoint y: 95, distance: 21.2
click at [289, 80] on span "Dublin ist die" at bounding box center [260, 79] width 197 height 17
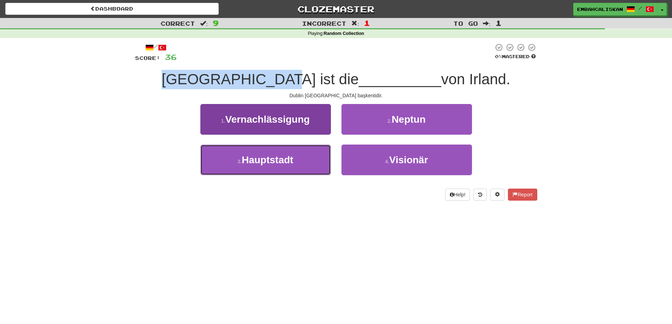
click at [271, 160] on span "Hauptstadt" at bounding box center [267, 159] width 51 height 11
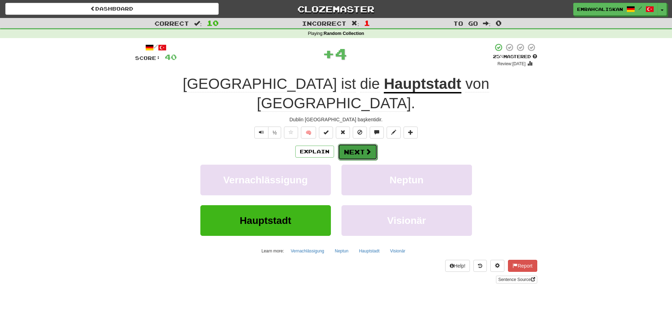
click at [363, 144] on button "Next" at bounding box center [357, 152] width 39 height 16
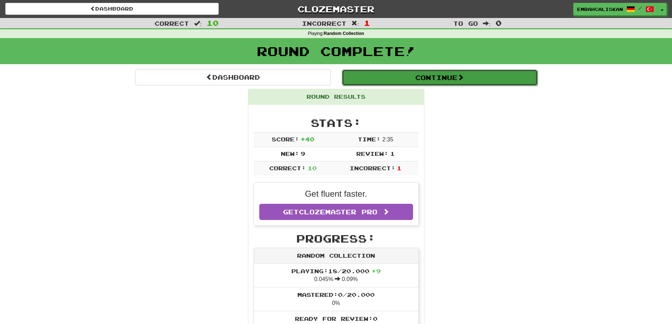
click at [459, 80] on button "Continue" at bounding box center [440, 77] width 196 height 16
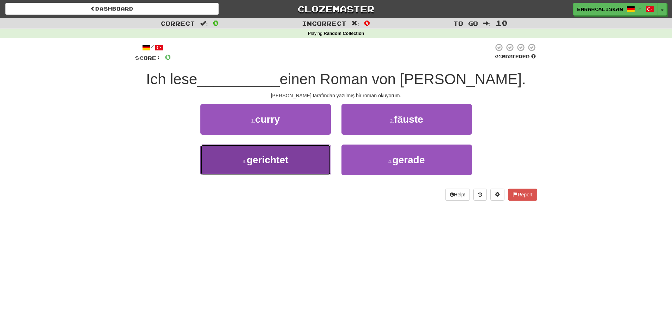
click at [297, 157] on button "3 . gerichtet" at bounding box center [265, 160] width 130 height 31
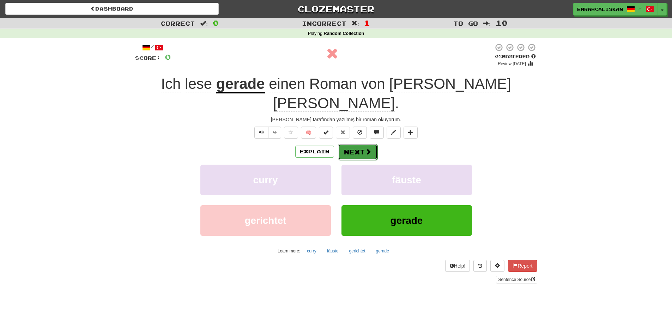
click at [358, 144] on button "Next" at bounding box center [357, 152] width 39 height 16
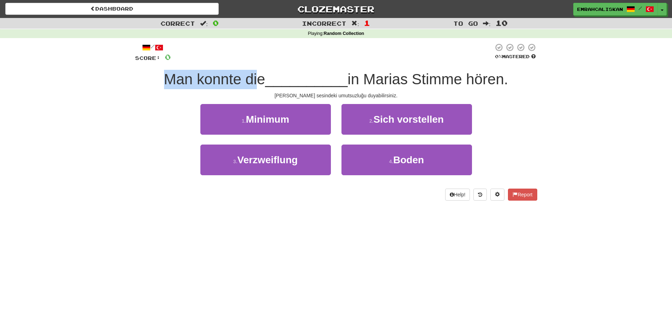
drag, startPoint x: 163, startPoint y: 77, endPoint x: 252, endPoint y: 77, distance: 89.2
click at [252, 77] on span "Man konnte die" at bounding box center [214, 79] width 101 height 17
click at [252, 76] on span "Man konnte die" at bounding box center [214, 79] width 101 height 17
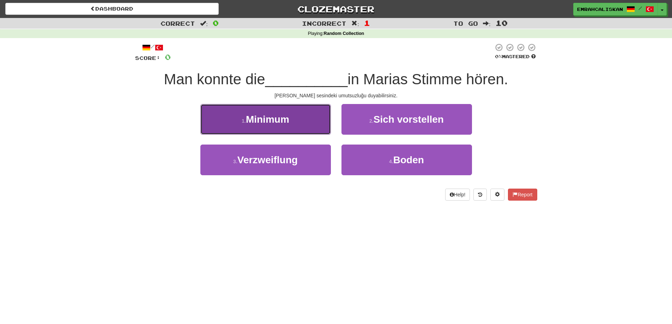
click at [318, 116] on button "1 . Minimum" at bounding box center [265, 119] width 130 height 31
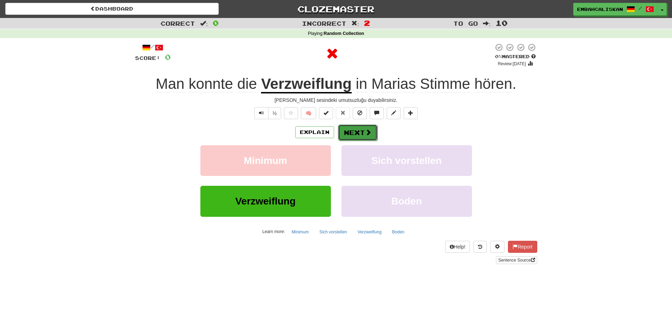
click at [361, 133] on button "Next" at bounding box center [357, 132] width 39 height 16
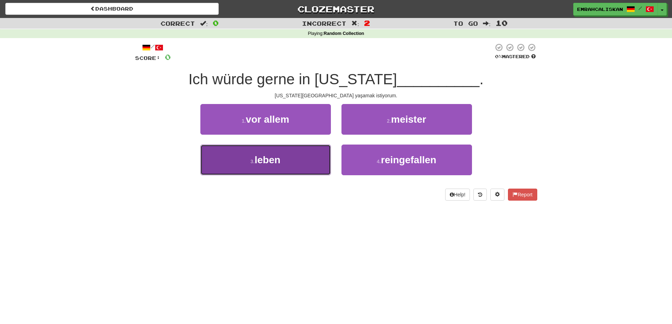
click at [289, 164] on button "3 . leben" at bounding box center [265, 160] width 130 height 31
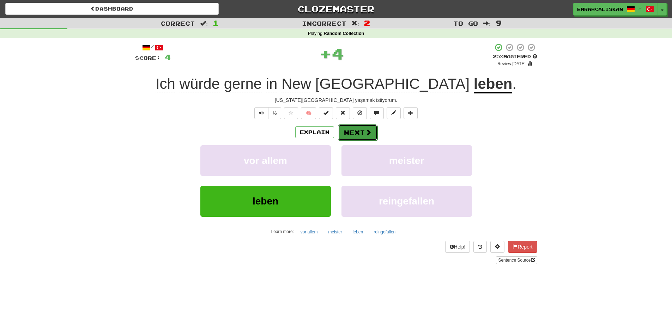
click at [359, 133] on button "Next" at bounding box center [357, 132] width 39 height 16
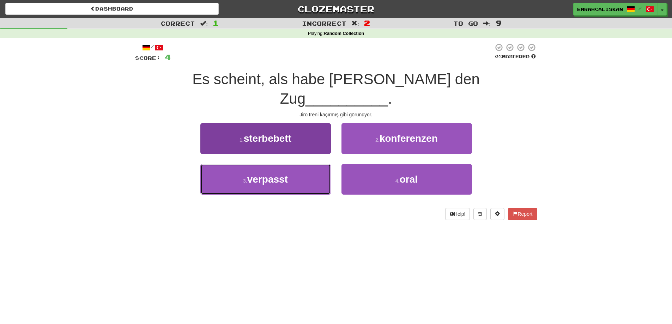
click at [297, 164] on button "3 . verpasst" at bounding box center [265, 179] width 130 height 31
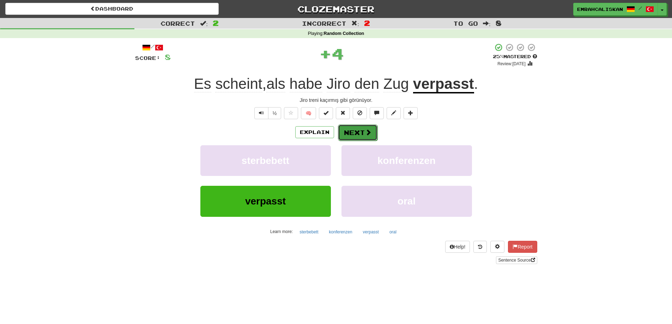
click at [358, 130] on button "Next" at bounding box center [357, 132] width 39 height 16
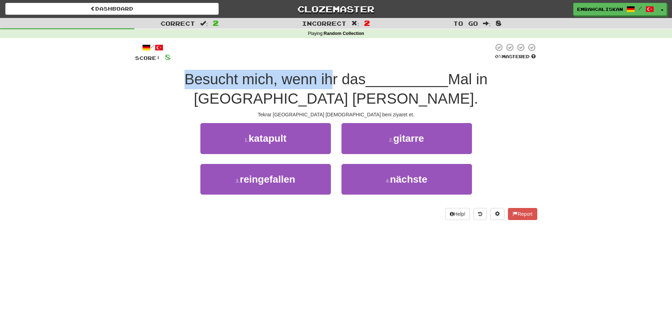
drag, startPoint x: 201, startPoint y: 74, endPoint x: 290, endPoint y: 73, distance: 88.2
click at [290, 73] on div "Besucht mich, wenn ihr das __________ Mal in Kyoto seid." at bounding box center [336, 89] width 402 height 38
click at [290, 73] on span "Besucht mich, wenn ihr das" at bounding box center [274, 79] width 181 height 17
click at [288, 74] on span "Besucht mich, wenn ihr das" at bounding box center [274, 79] width 181 height 17
click at [239, 80] on span "Besucht mich, wenn ihr das" at bounding box center [274, 79] width 181 height 17
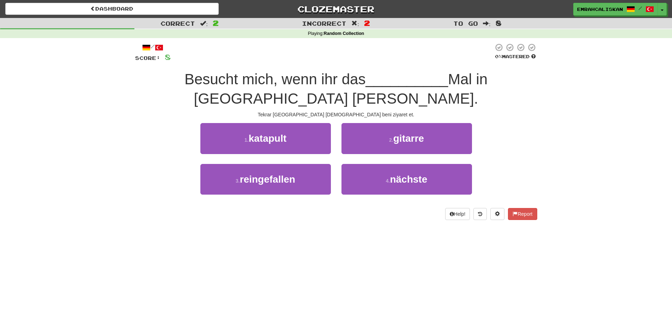
click at [300, 82] on span "Besucht mich, wenn ihr das" at bounding box center [274, 79] width 181 height 17
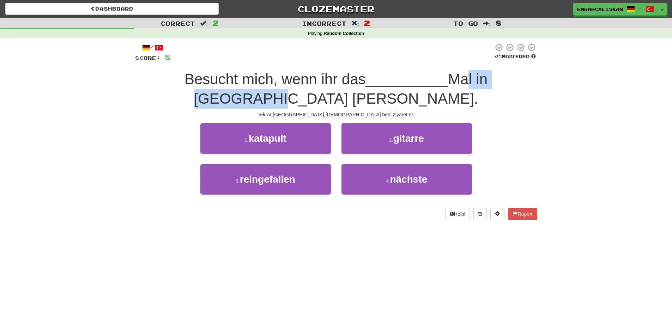
drag, startPoint x: 425, startPoint y: 80, endPoint x: 519, endPoint y: 70, distance: 95.4
click at [519, 70] on div "Besucht mich, wenn ihr das __________ Mal in Kyoto seid." at bounding box center [336, 89] width 402 height 38
drag, startPoint x: 519, startPoint y: 70, endPoint x: 497, endPoint y: 71, distance: 22.6
click at [519, 71] on div "Besucht mich, wenn ihr das __________ Mal in Kyoto seid." at bounding box center [336, 89] width 402 height 38
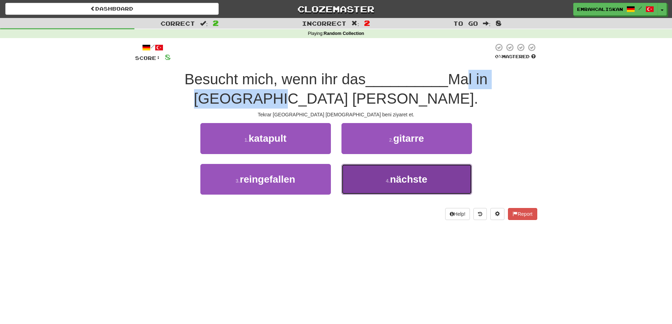
click at [408, 174] on span "nächste" at bounding box center [408, 179] width 37 height 11
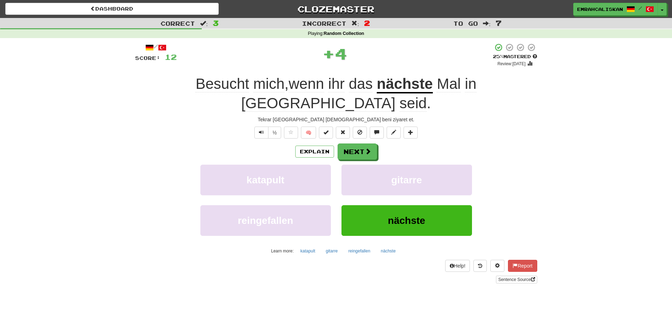
click at [377, 88] on u "nächste" at bounding box center [405, 84] width 56 height 18
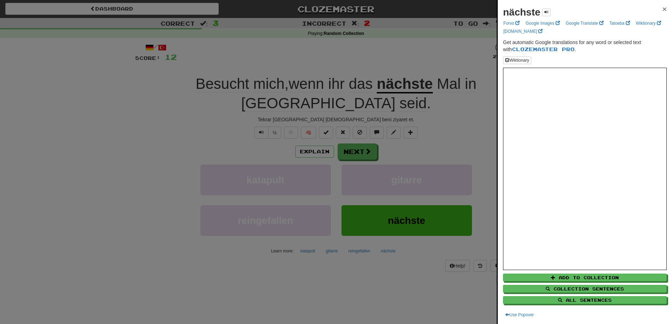
click at [662, 10] on span "×" at bounding box center [664, 9] width 4 height 8
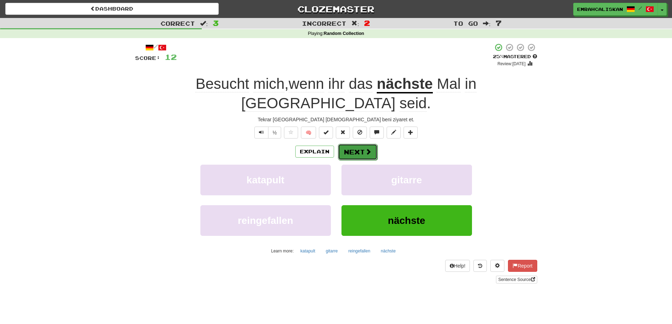
click at [368, 148] on span at bounding box center [368, 151] width 6 height 6
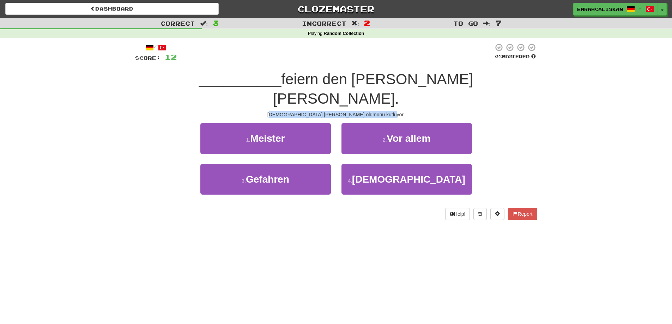
drag, startPoint x: 283, startPoint y: 92, endPoint x: 386, endPoint y: 96, distance: 103.0
click at [386, 111] on div "Amerikalılar Usame bin Ladin'in ölümünü kutluyor." at bounding box center [336, 114] width 402 height 7
click at [383, 111] on div "Amerikalılar Usame bin Ladin'in ölümünü kutluyor." at bounding box center [336, 114] width 402 height 7
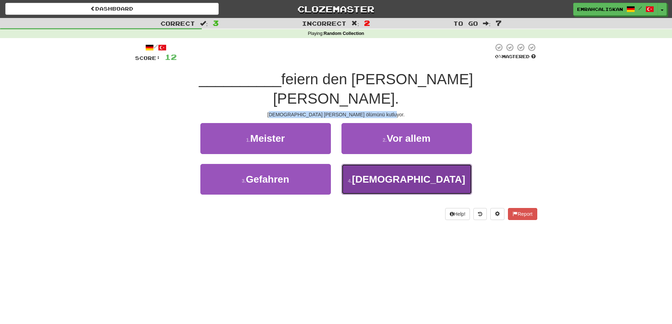
click at [392, 174] on span "Amerikaner" at bounding box center [408, 179] width 113 height 11
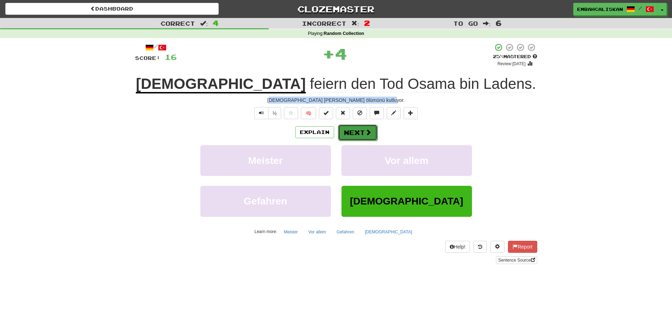
click at [365, 131] on span at bounding box center [368, 132] width 6 height 6
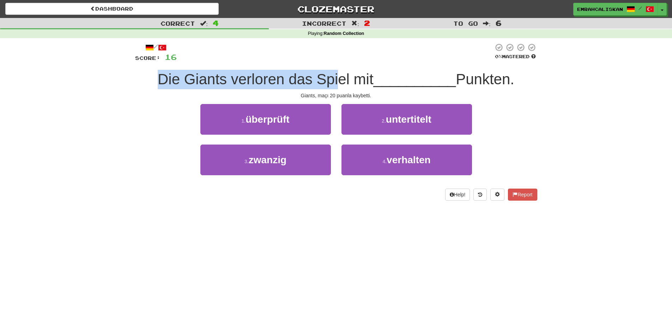
drag, startPoint x: 201, startPoint y: 78, endPoint x: 335, endPoint y: 79, distance: 134.0
click at [334, 79] on span "Die Giants verloren das Spiel mit" at bounding box center [266, 79] width 216 height 17
click at [329, 80] on span "Die Giants verloren das Spiel mit" at bounding box center [266, 79] width 216 height 17
click at [257, 84] on span "Die Giants verloren das Spiel mit" at bounding box center [266, 79] width 216 height 17
drag, startPoint x: 155, startPoint y: 72, endPoint x: 359, endPoint y: 78, distance: 203.6
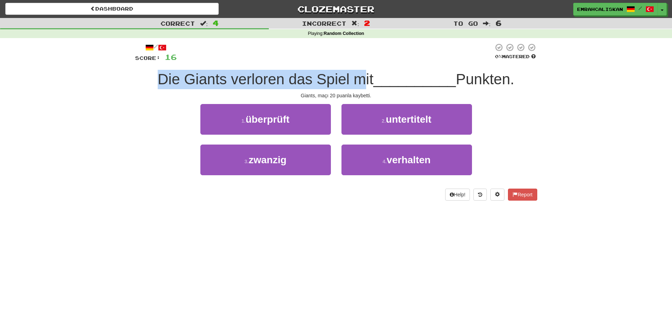
click at [358, 78] on span "Die Giants verloren das Spiel mit" at bounding box center [266, 79] width 216 height 17
click at [351, 80] on span "Die Giants verloren das Spiel mit" at bounding box center [266, 79] width 216 height 17
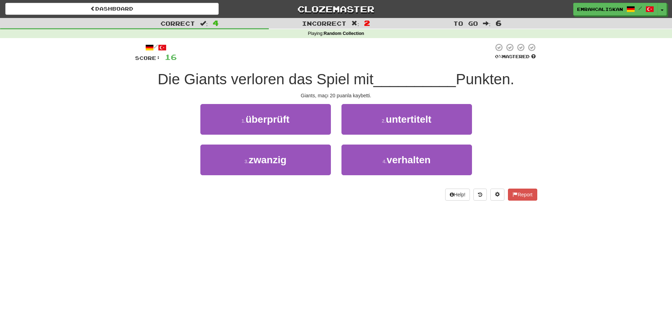
click at [462, 74] on span "Punkten." at bounding box center [485, 79] width 59 height 17
drag, startPoint x: 458, startPoint y: 78, endPoint x: 452, endPoint y: 79, distance: 5.8
click at [457, 78] on span "Punkten." at bounding box center [485, 79] width 59 height 17
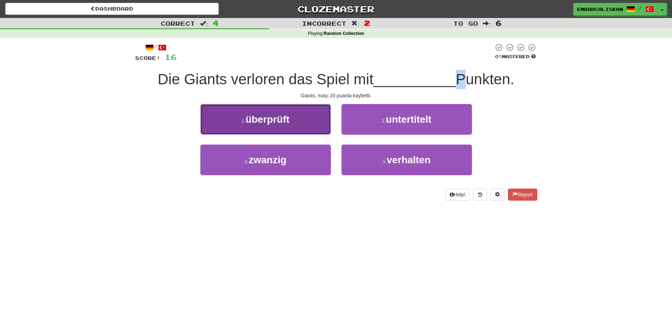
click at [248, 124] on span "überprüft" at bounding box center [267, 119] width 44 height 11
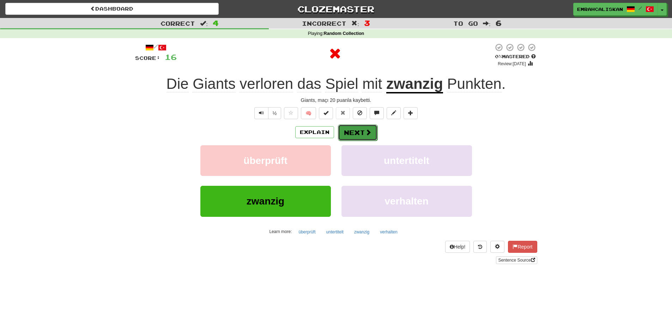
click at [360, 133] on button "Next" at bounding box center [357, 132] width 39 height 16
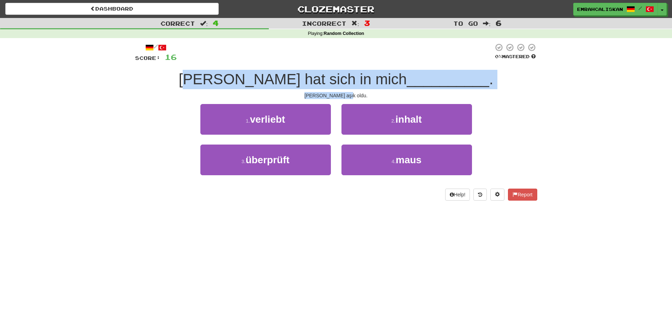
drag, startPoint x: 226, startPoint y: 81, endPoint x: 349, endPoint y: 97, distance: 124.8
click at [349, 97] on div "/ Score: 16 0 % Mastered Laurie hat sich in mich __________ . Laurie bana aşık …" at bounding box center [336, 122] width 402 height 158
click at [325, 87] on span "Laurie hat sich in mich" at bounding box center [293, 79] width 228 height 17
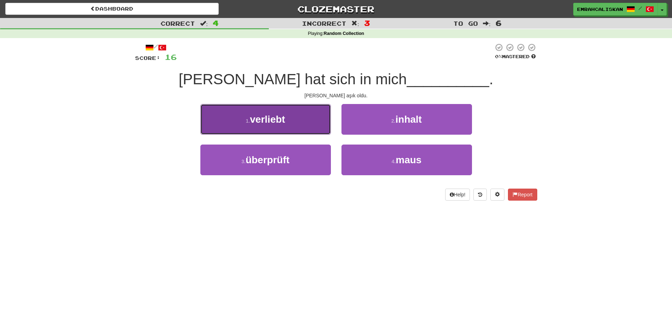
click at [288, 120] on button "1 . verliebt" at bounding box center [265, 119] width 130 height 31
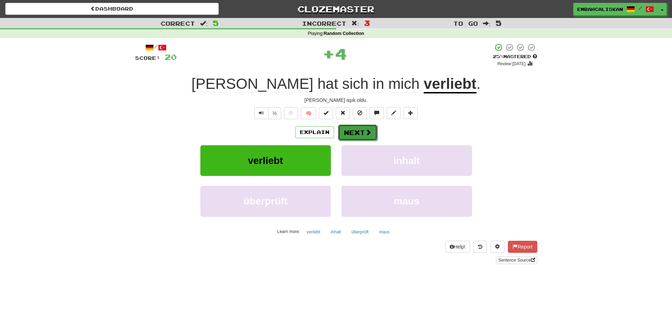
click at [372, 128] on button "Next" at bounding box center [357, 132] width 39 height 16
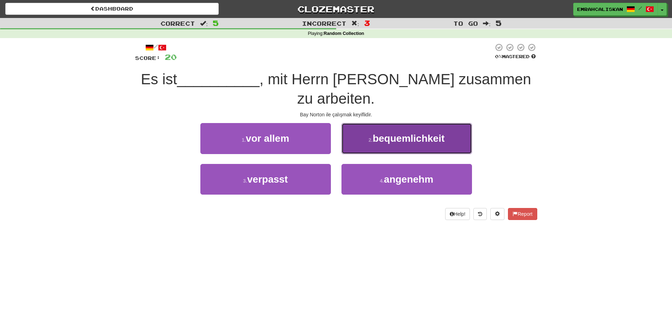
click at [392, 128] on button "2 . bequemlichkeit" at bounding box center [406, 138] width 130 height 31
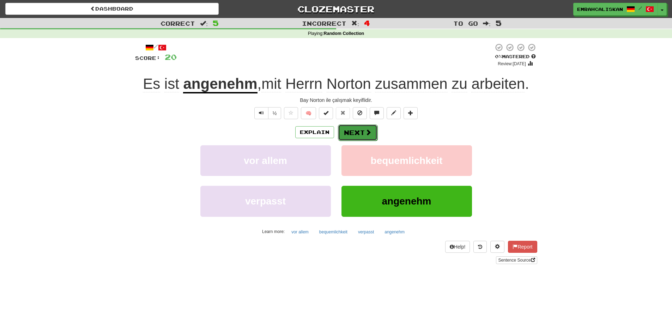
click at [359, 133] on button "Next" at bounding box center [357, 132] width 39 height 16
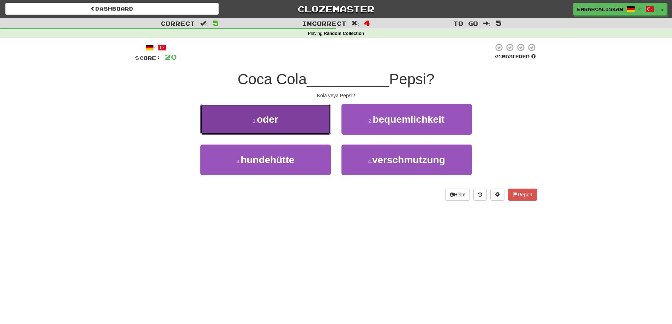
click at [297, 110] on button "1 . oder" at bounding box center [265, 119] width 130 height 31
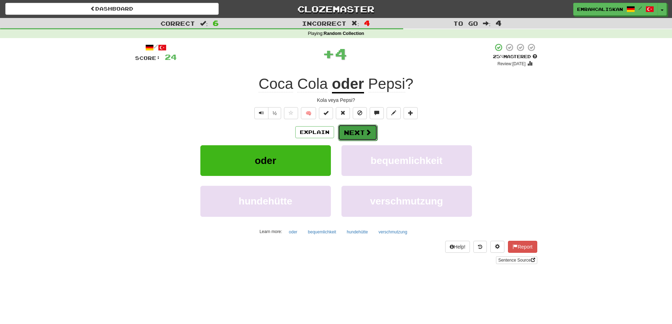
click at [363, 130] on button "Next" at bounding box center [357, 132] width 39 height 16
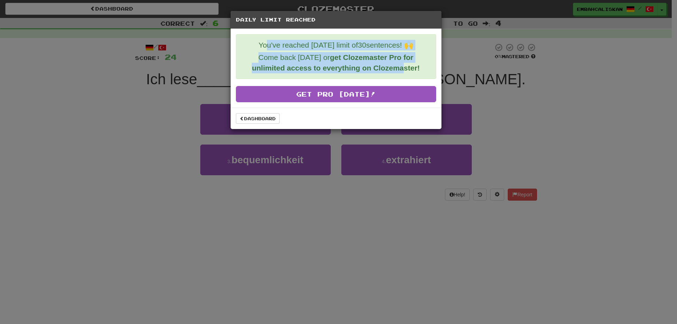
drag, startPoint x: 355, startPoint y: 46, endPoint x: 399, endPoint y: 74, distance: 51.8
click at [404, 72] on div "You've reached today's limit of 30 sentences! 🙌 Come back tomorrow or get Cloze…" at bounding box center [336, 56] width 200 height 45
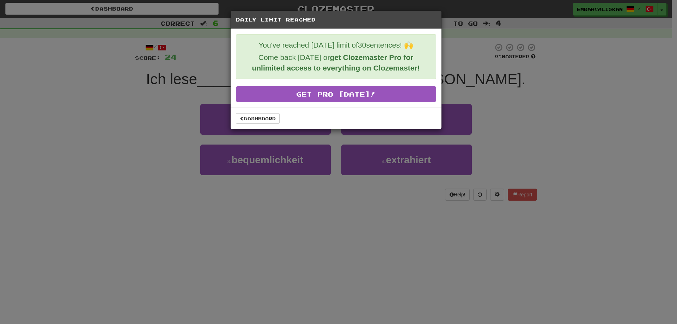
drag, startPoint x: 417, startPoint y: 67, endPoint x: 378, endPoint y: 78, distance: 40.2
click at [416, 67] on strong "get Clozemaster Pro for unlimited access to everything on Clozemaster!" at bounding box center [336, 62] width 168 height 19
click at [263, 121] on link "Dashboard" at bounding box center [258, 118] width 44 height 11
